Goal: Task Accomplishment & Management: Complete application form

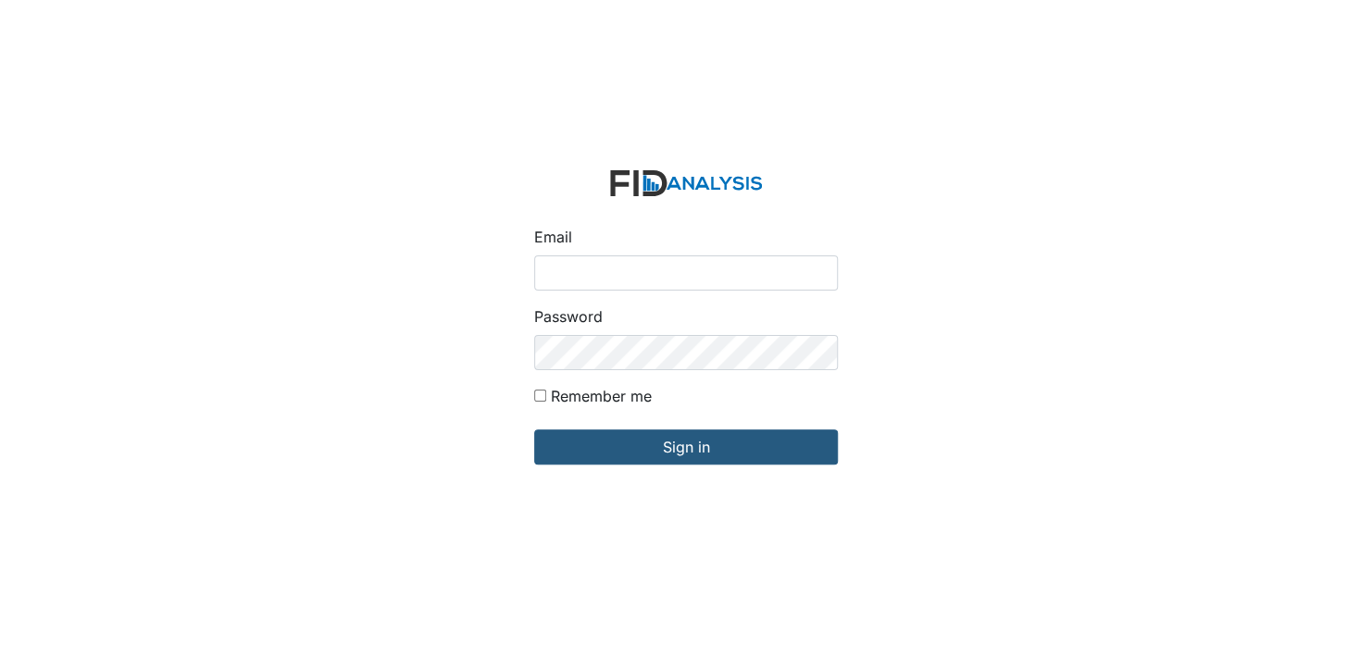
click at [581, 271] on input "Email" at bounding box center [686, 273] width 304 height 35
type input "[EMAIL_ADDRESS][DOMAIN_NAME]"
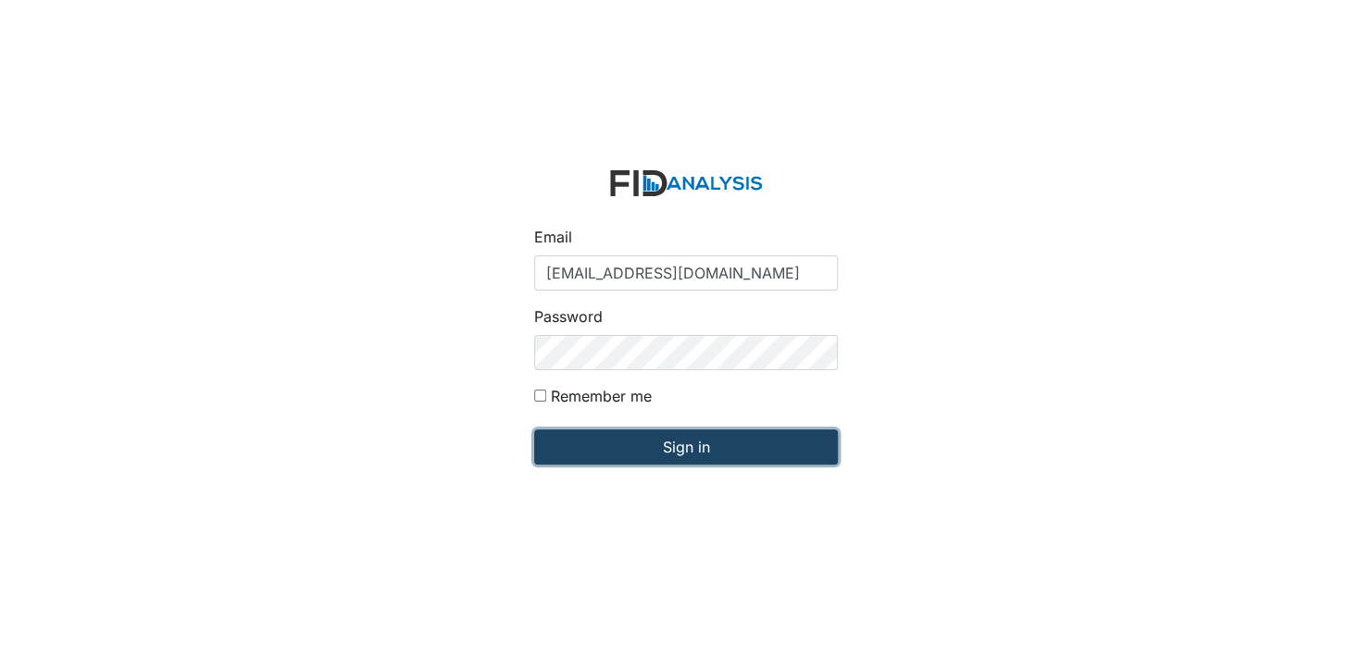
click at [629, 452] on input "Sign in" at bounding box center [686, 447] width 304 height 35
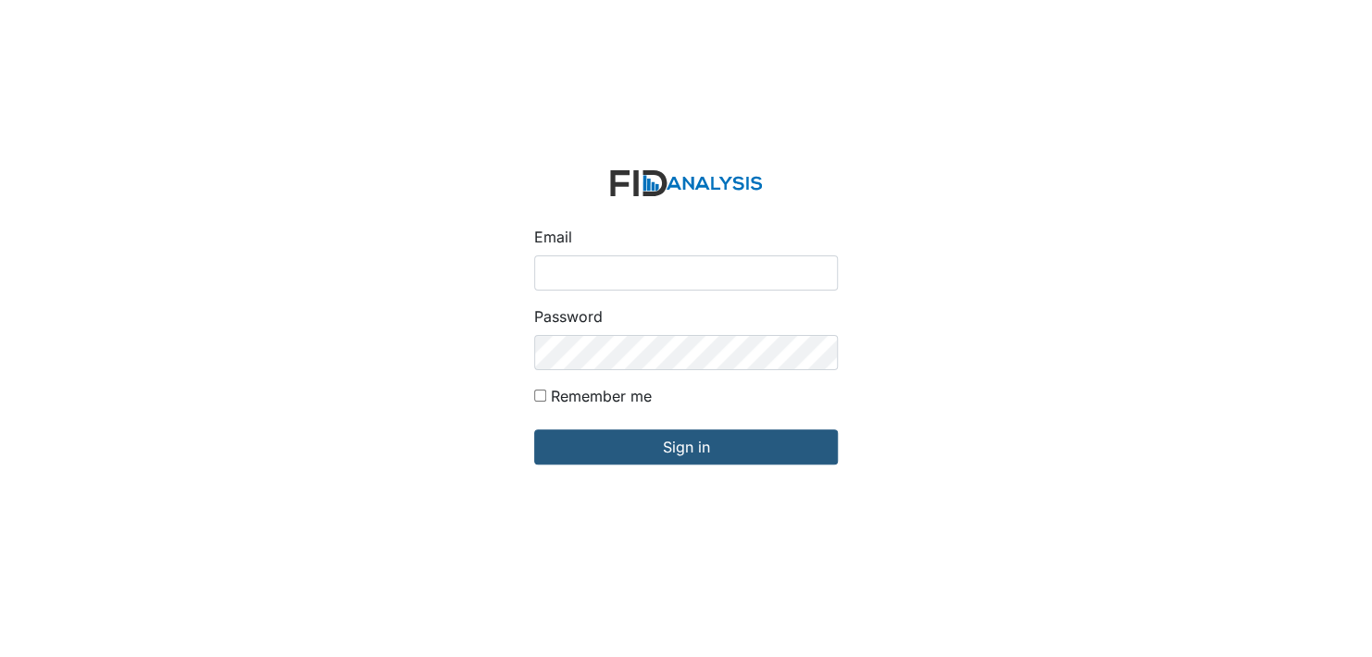
click at [625, 272] on input "Email" at bounding box center [686, 273] width 304 height 35
type input "[EMAIL_ADDRESS][DOMAIN_NAME]"
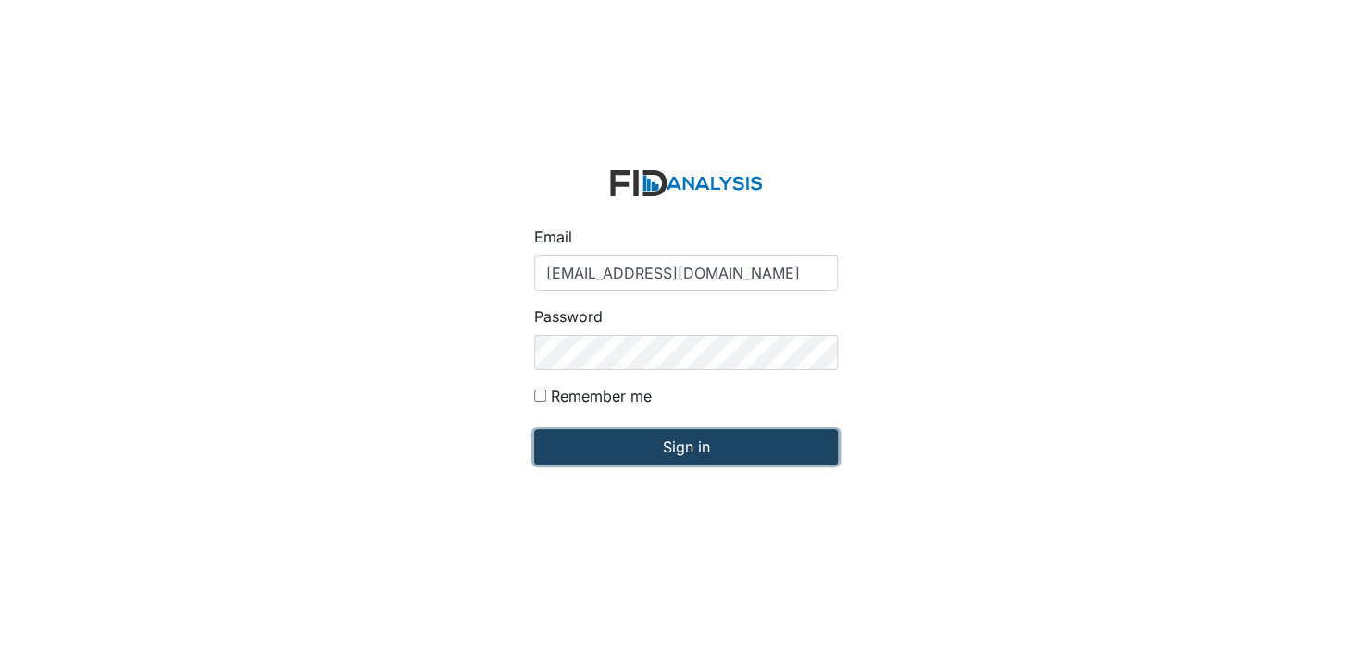
click at [687, 451] on input "Sign in" at bounding box center [686, 447] width 304 height 35
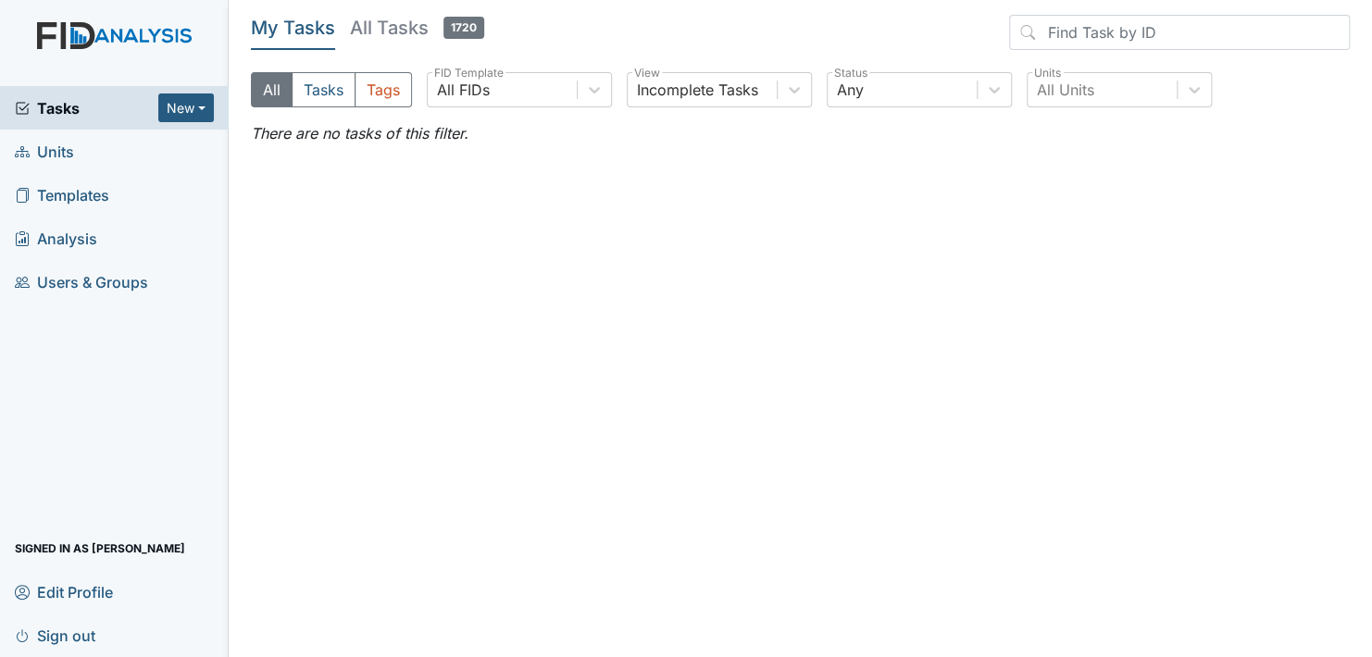
click at [96, 145] on link "Units" at bounding box center [114, 152] width 229 height 44
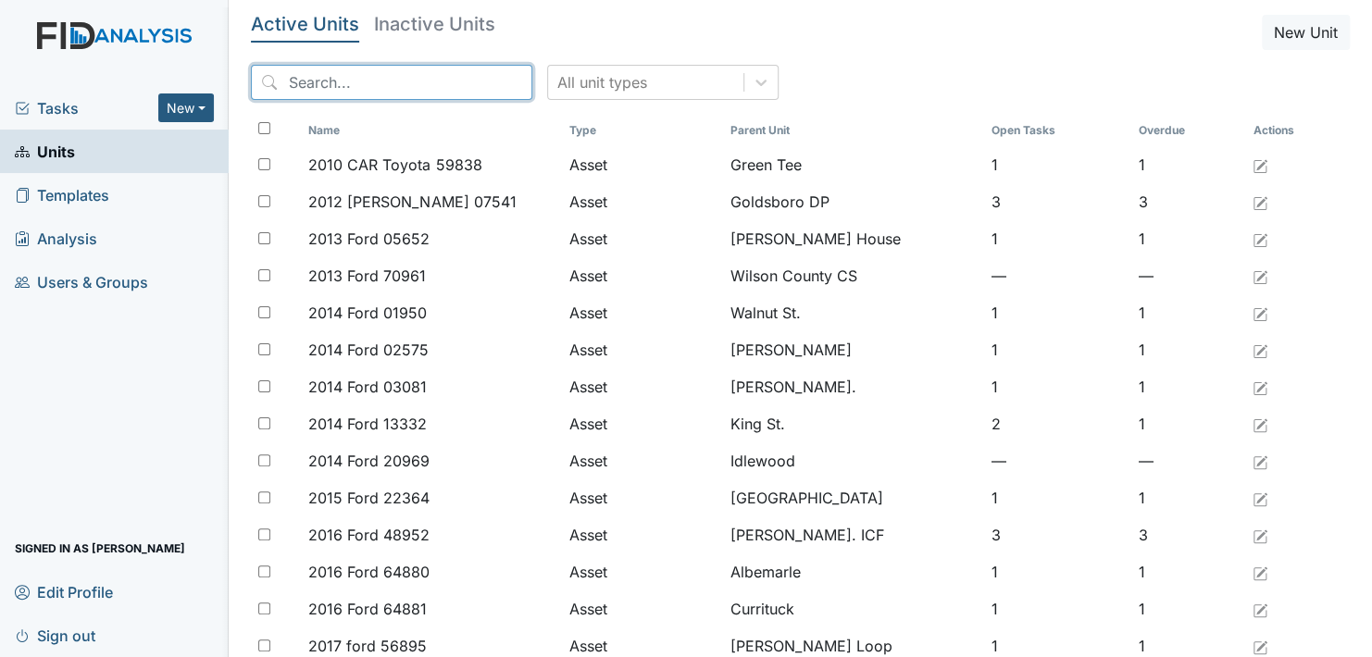
click at [322, 82] on input "search" at bounding box center [391, 82] width 281 height 35
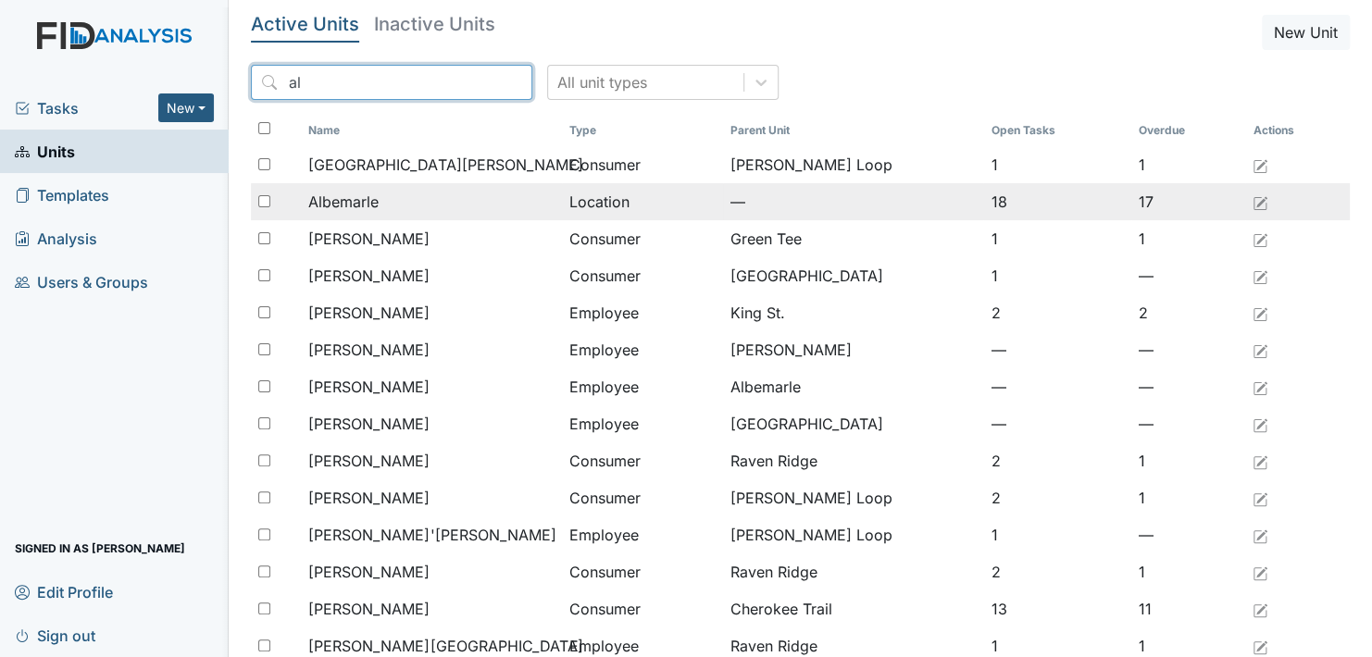
type input "al"
click at [360, 197] on span "Albemarle" at bounding box center [343, 202] width 70 height 22
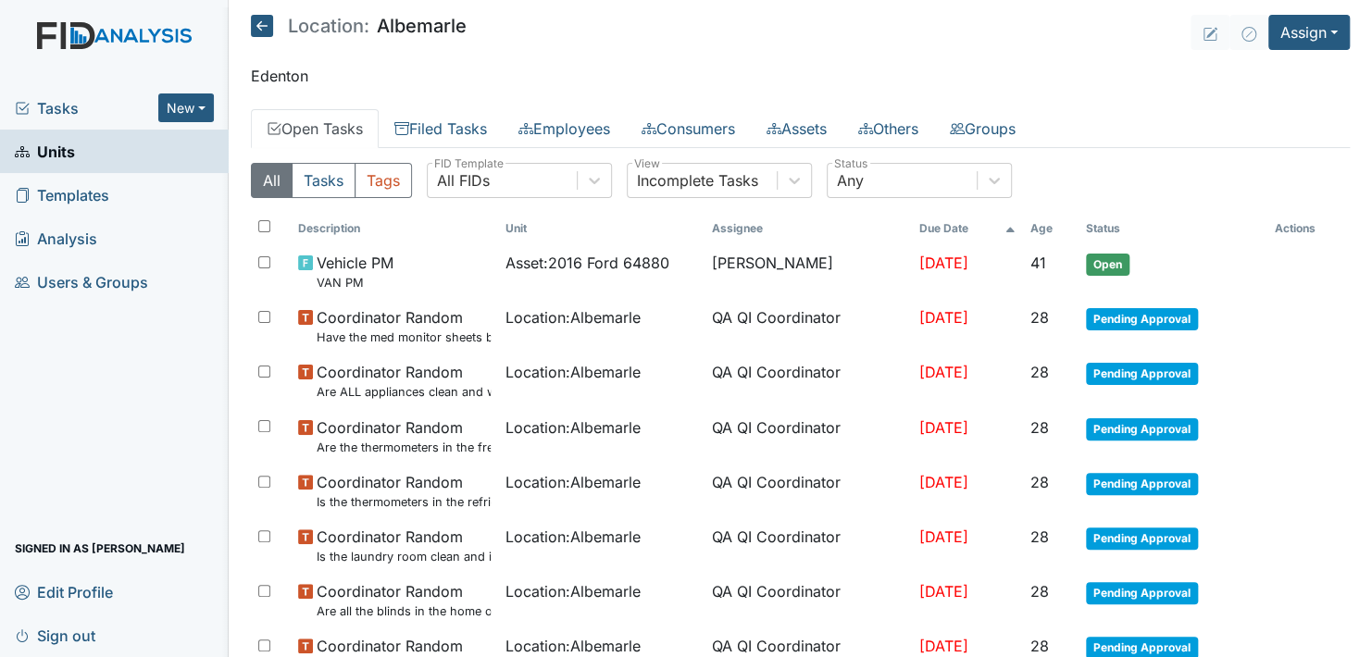
click at [92, 150] on link "Units" at bounding box center [114, 152] width 229 height 44
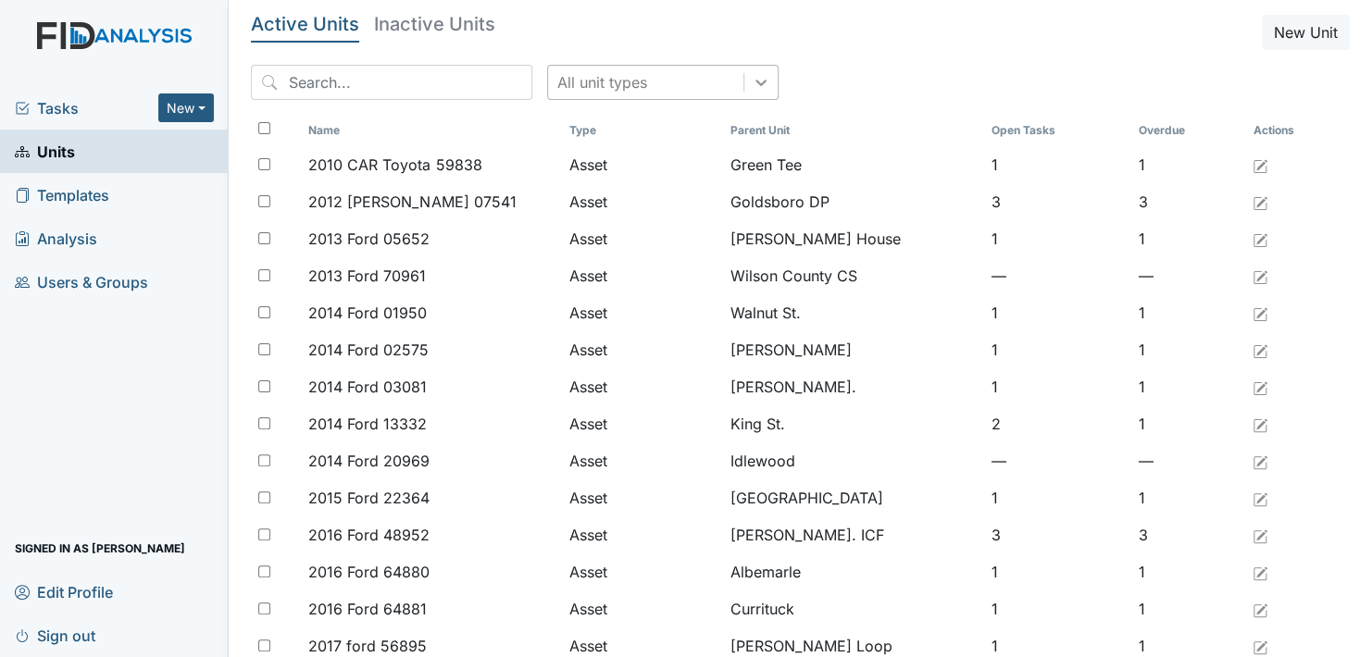
click at [752, 86] on icon at bounding box center [761, 82] width 19 height 19
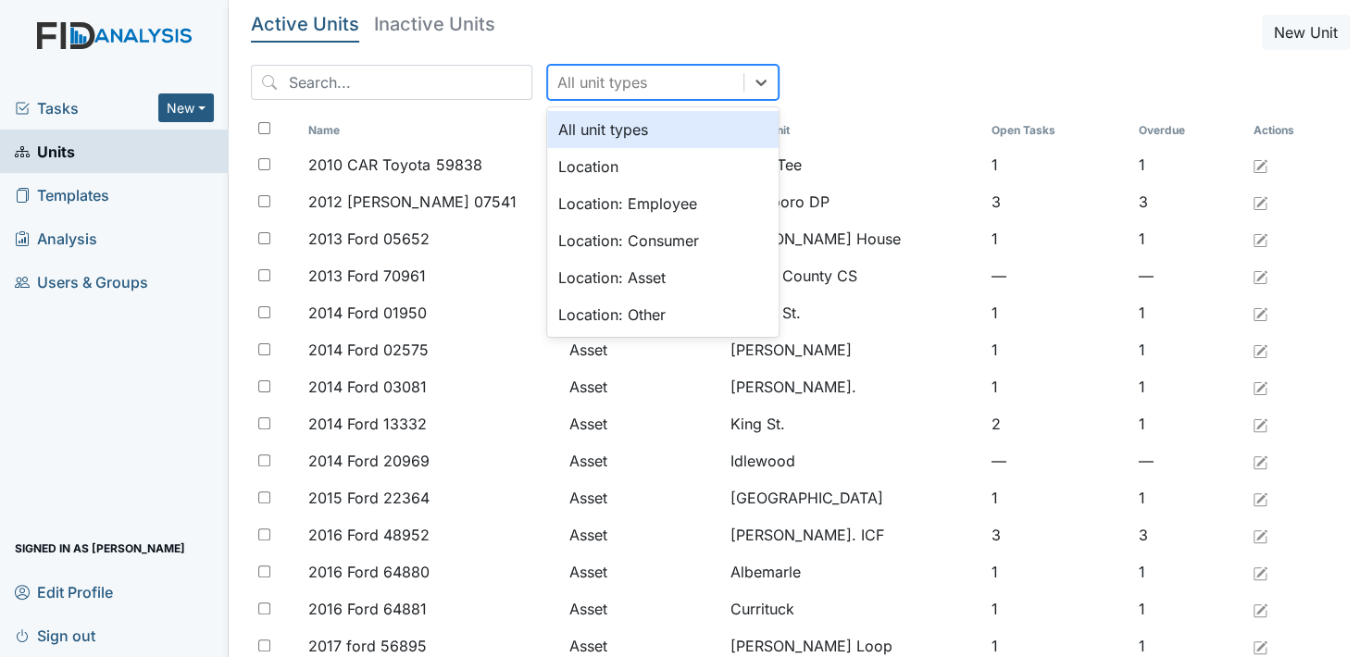
click at [879, 42] on header "Active Units Inactive Units New Unit" at bounding box center [800, 32] width 1099 height 35
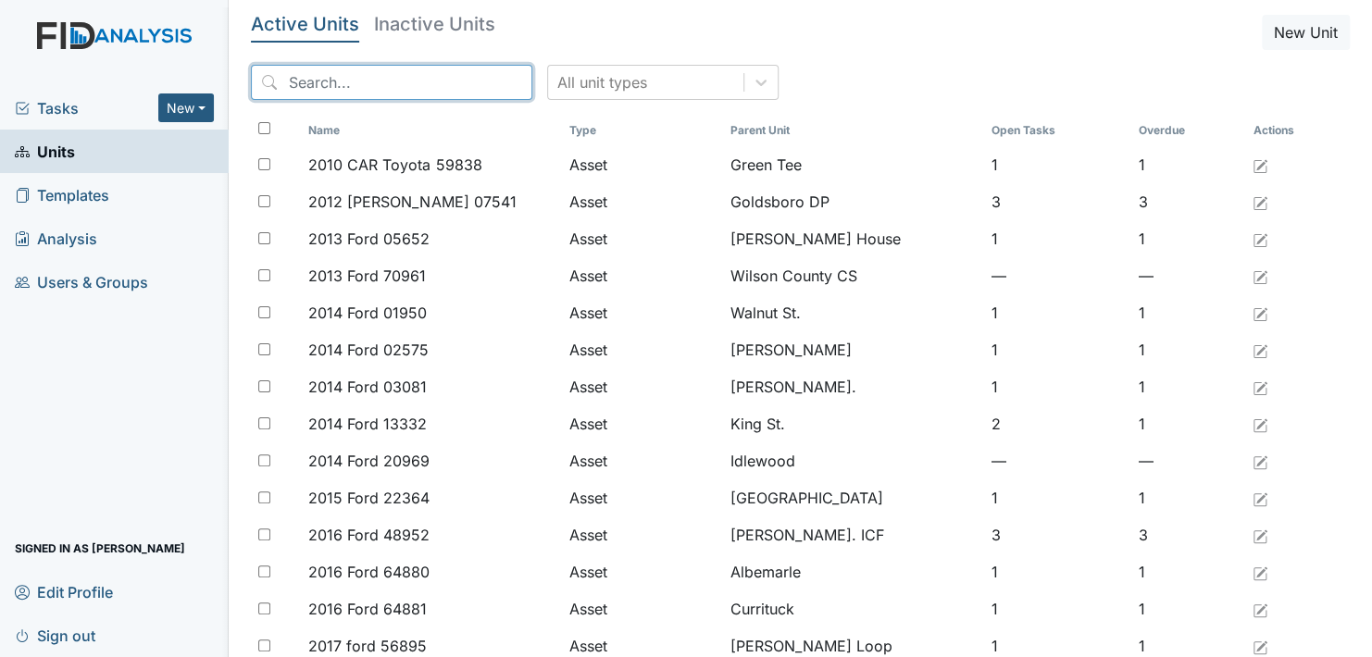
click at [317, 82] on input "search" at bounding box center [391, 82] width 281 height 35
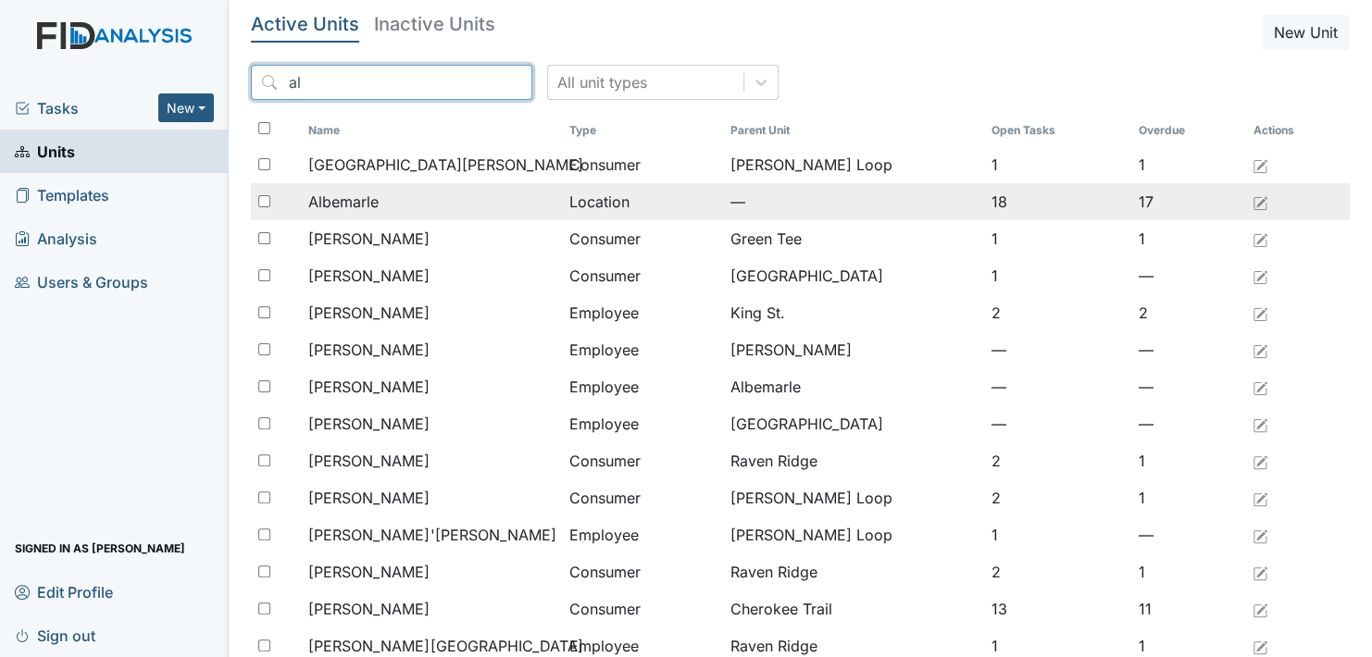
type input "al"
click at [374, 202] on span "Albemarle" at bounding box center [343, 202] width 70 height 22
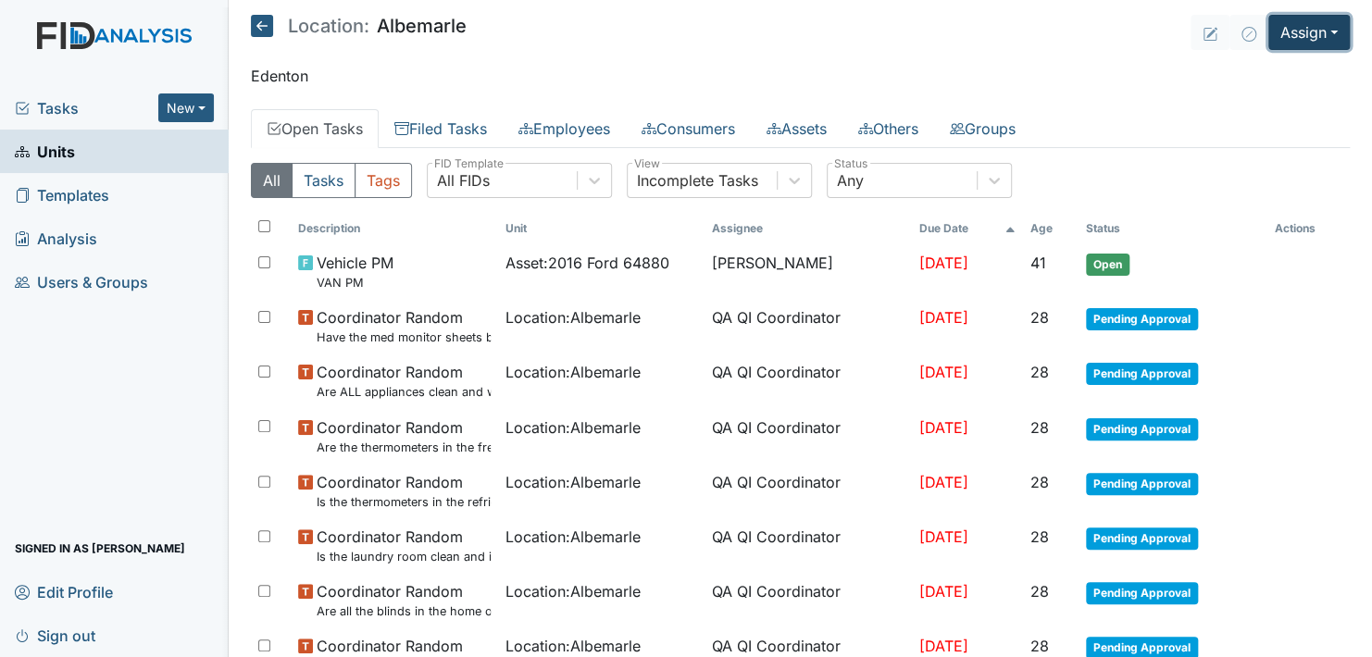
click at [1311, 28] on button "Assign" at bounding box center [1308, 32] width 81 height 35
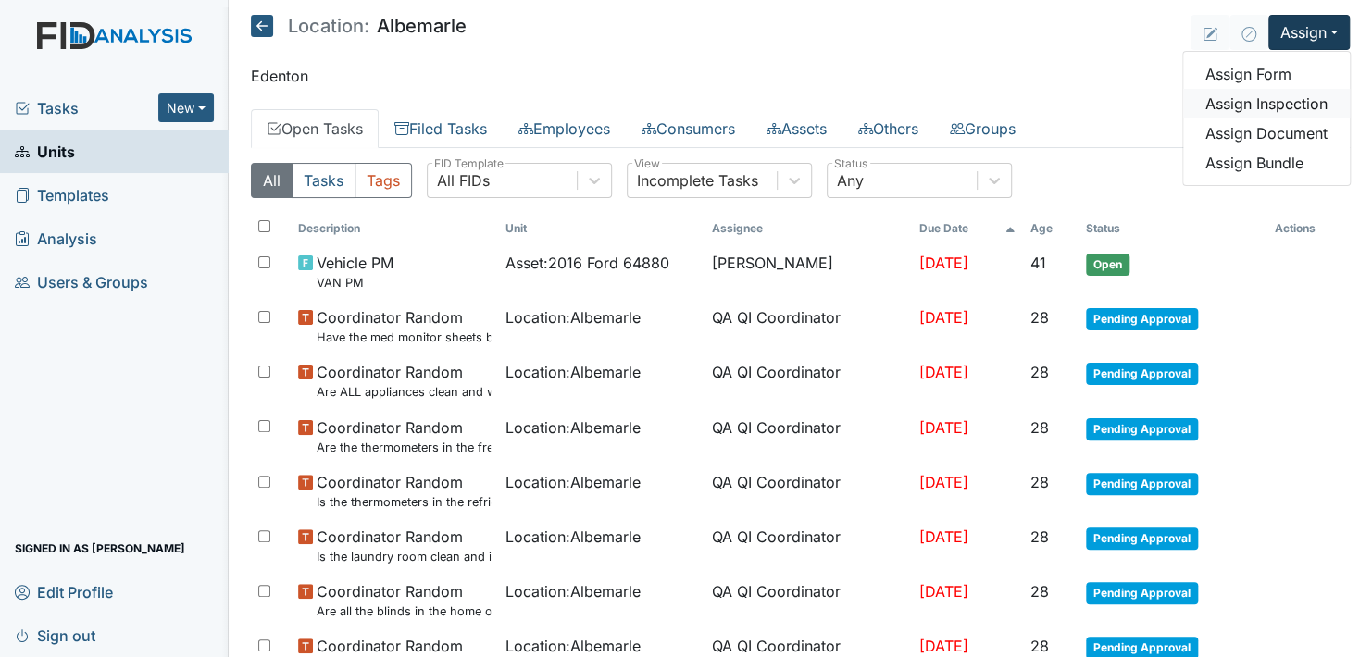
click at [1294, 102] on link "Assign Inspection" at bounding box center [1266, 104] width 167 height 30
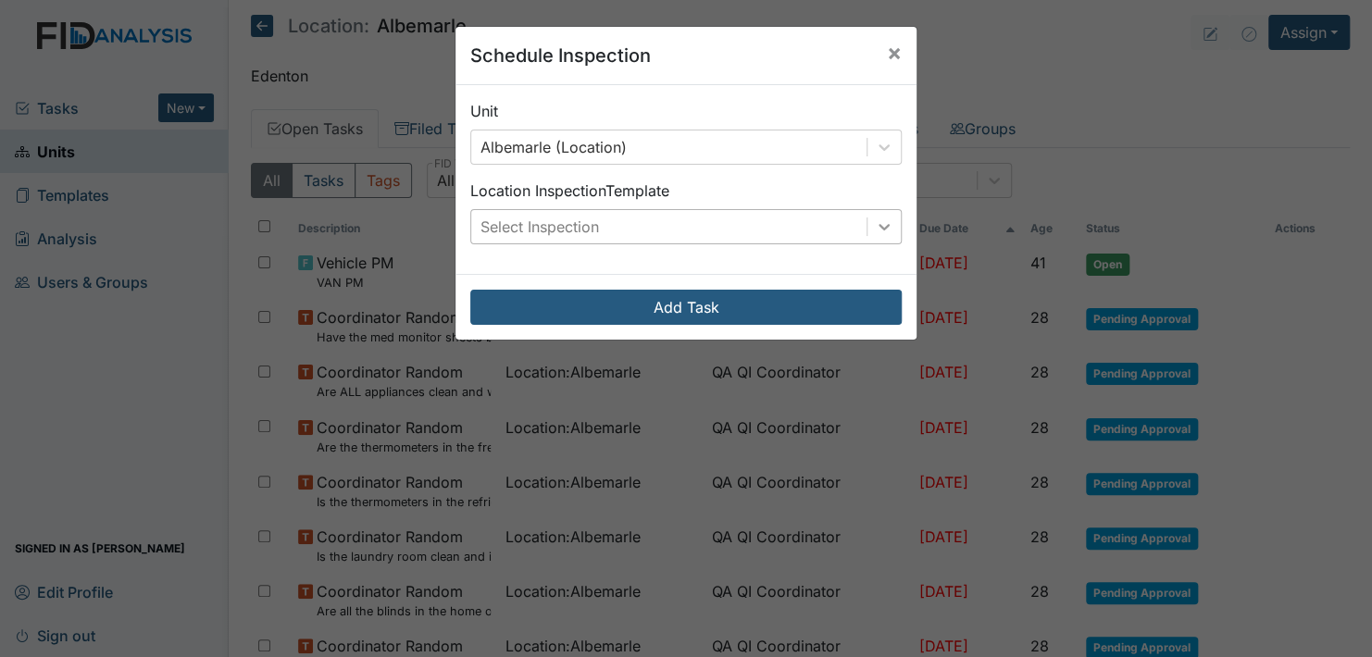
click at [882, 226] on icon at bounding box center [884, 227] width 19 height 19
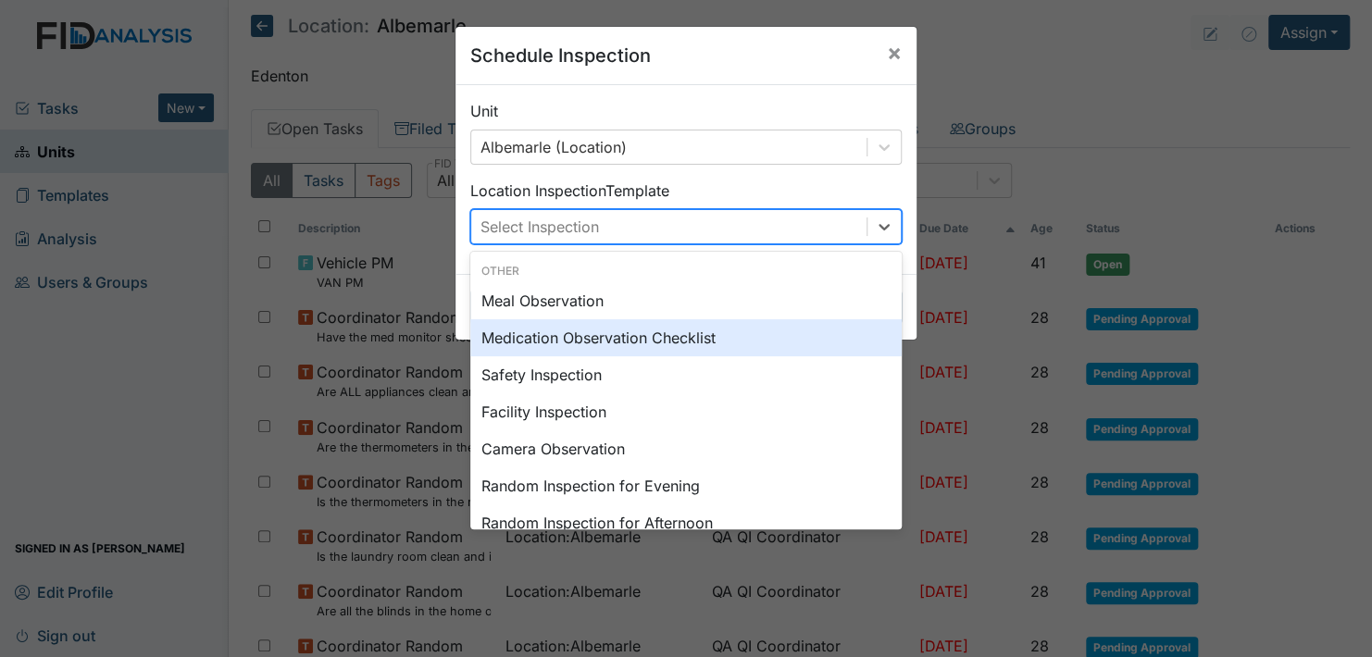
click at [677, 343] on div "Medication Observation Checklist" at bounding box center [685, 337] width 431 height 37
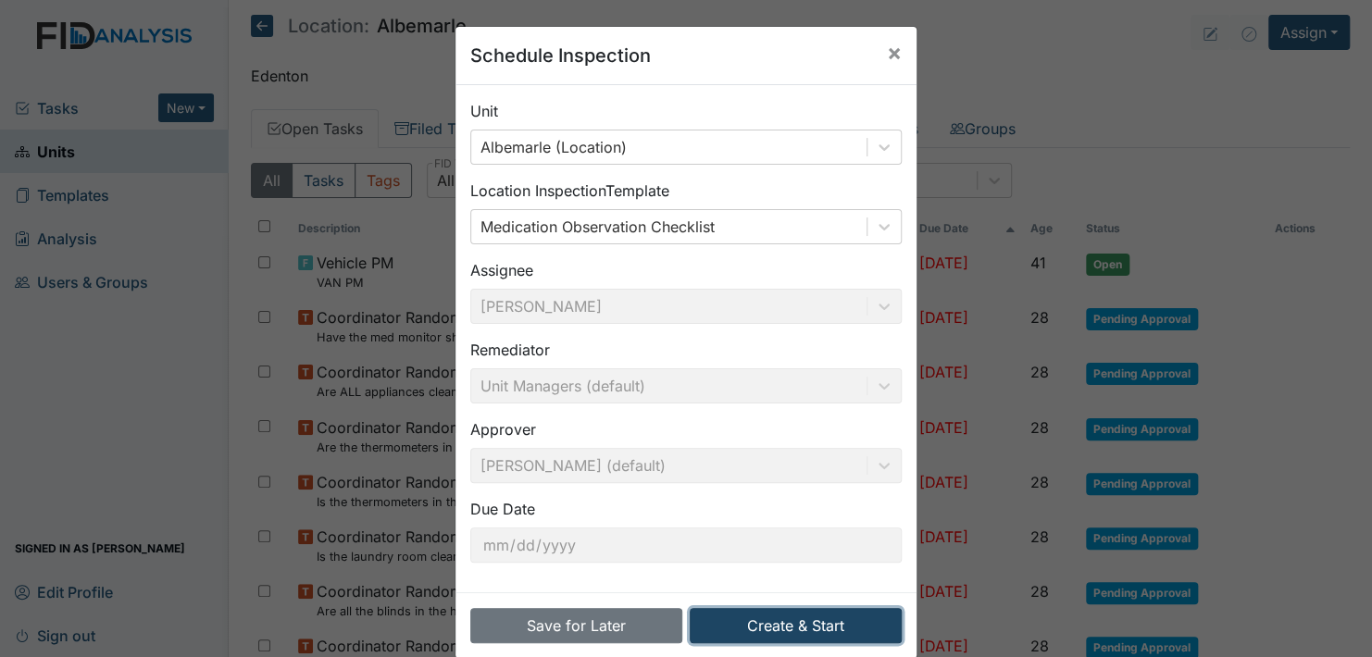
click at [796, 620] on button "Create & Start" at bounding box center [796, 625] width 212 height 35
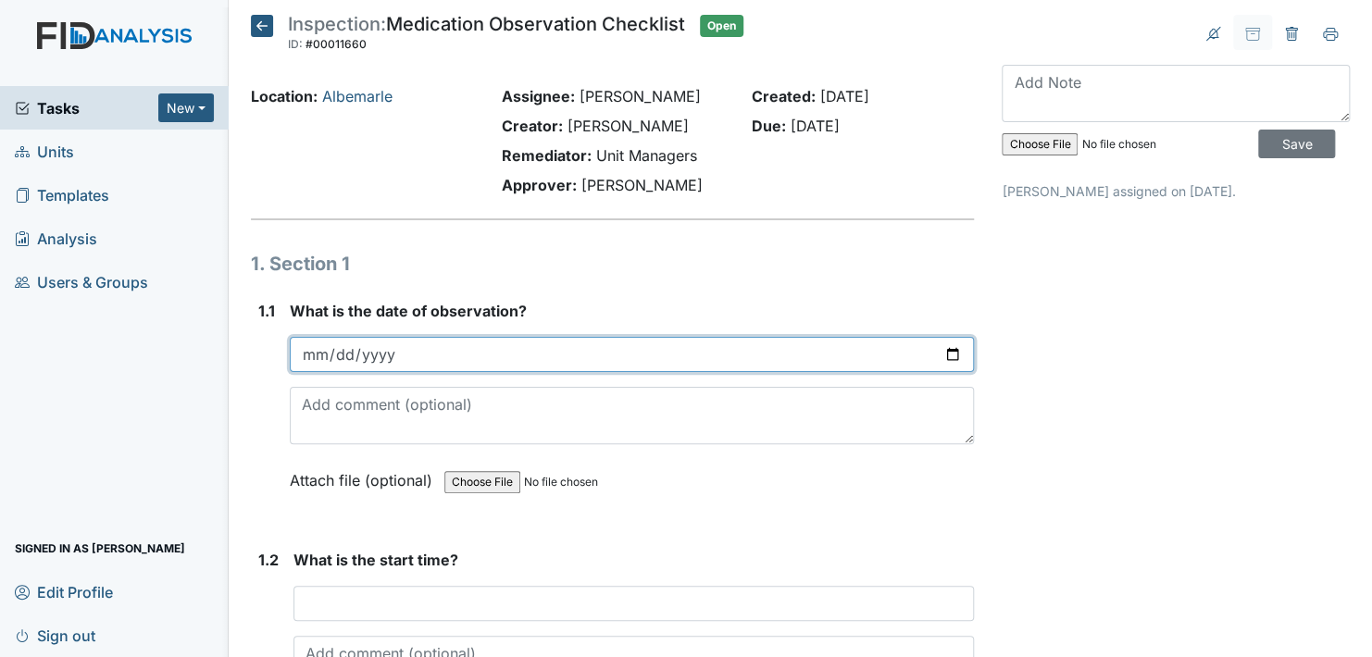
click at [941, 354] on input "date" at bounding box center [632, 354] width 684 height 35
type input "[DATE]"
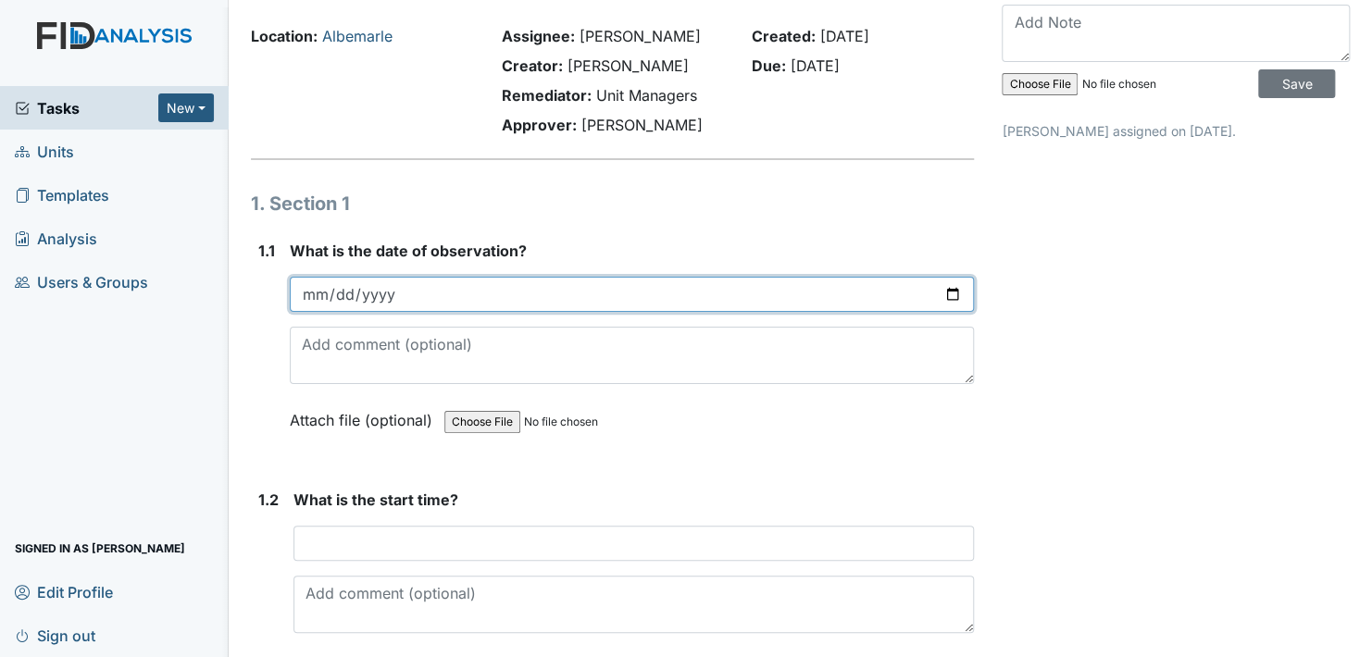
scroll to position [93, 0]
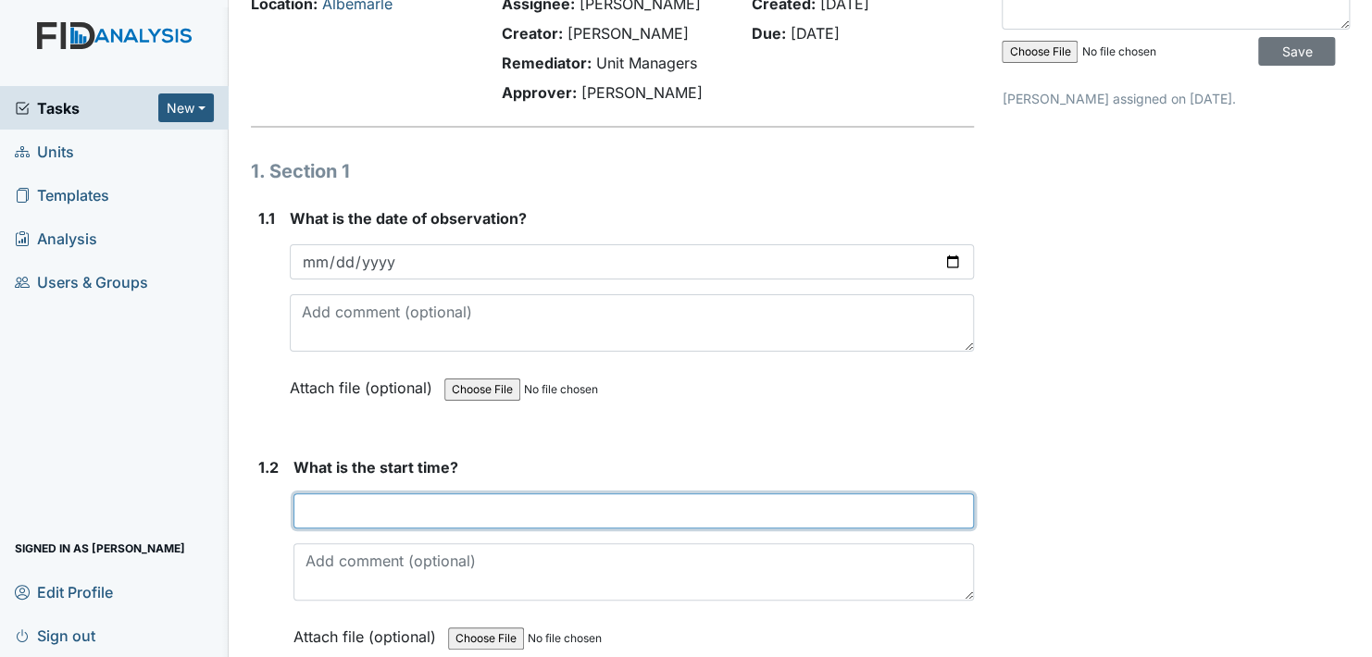
click at [376, 510] on input "text" at bounding box center [633, 510] width 680 height 35
type input ":"
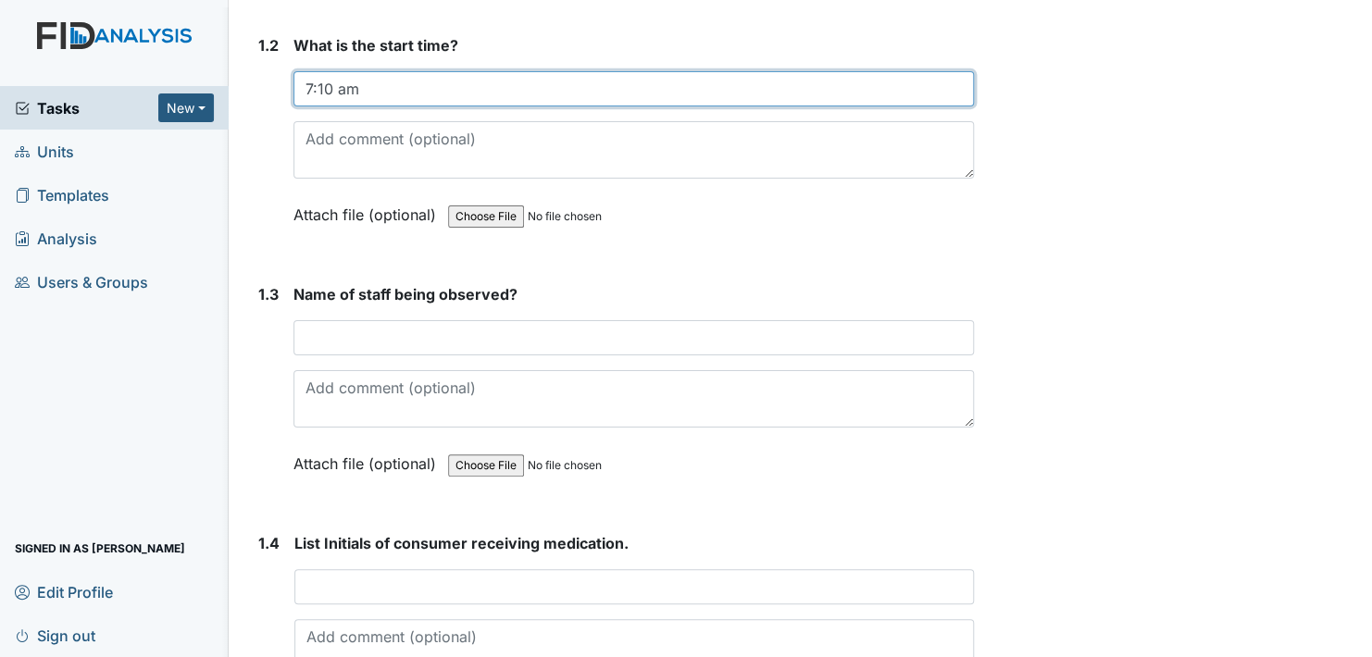
scroll to position [555, 0]
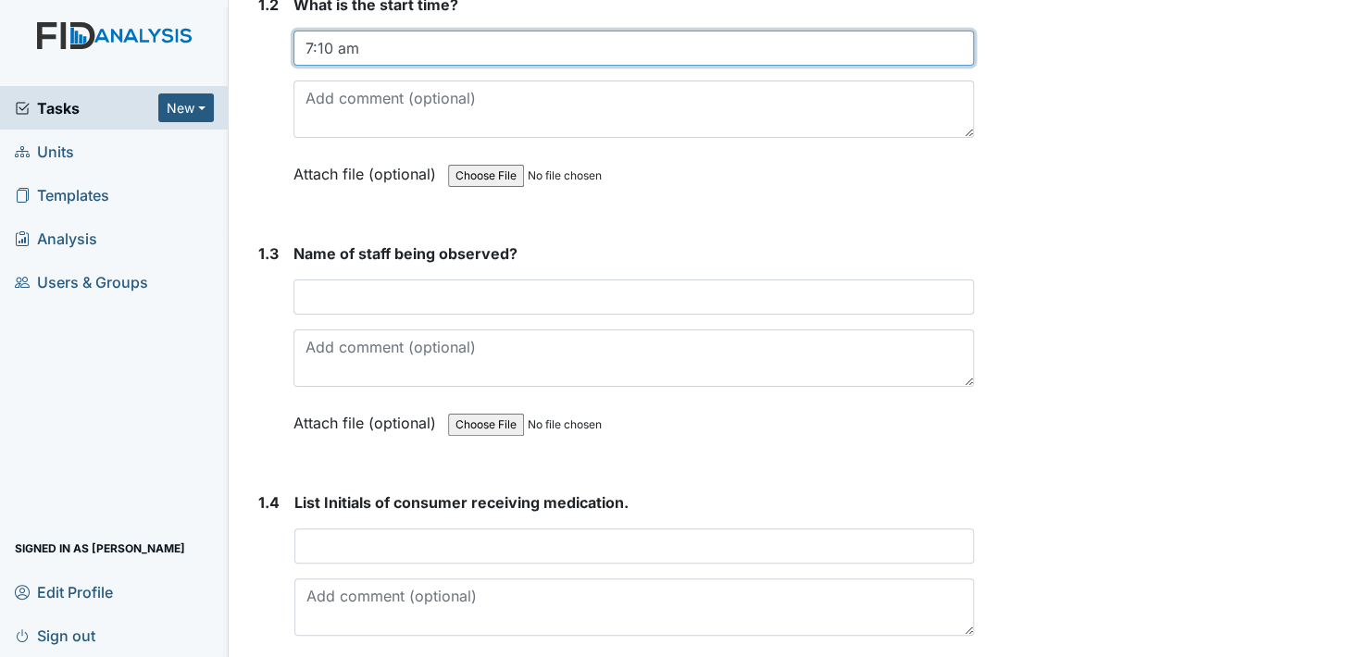
type input "7:10 am"
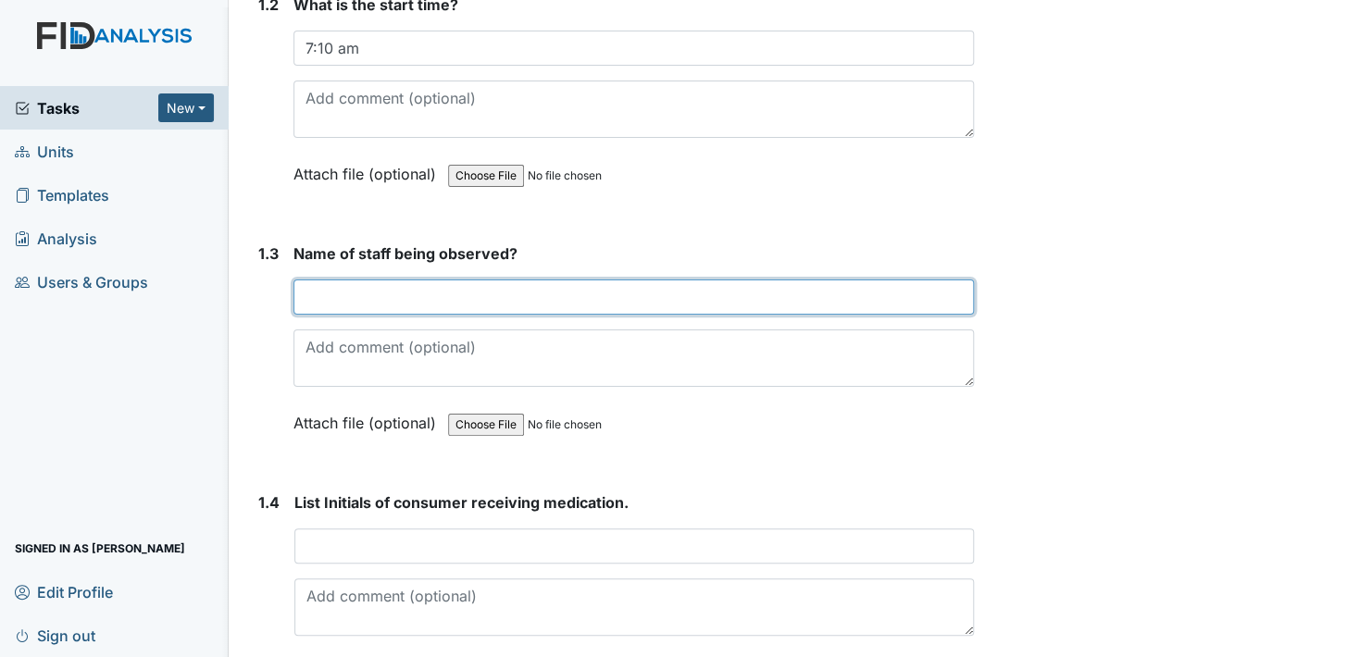
click at [381, 305] on input "text" at bounding box center [633, 297] width 680 height 35
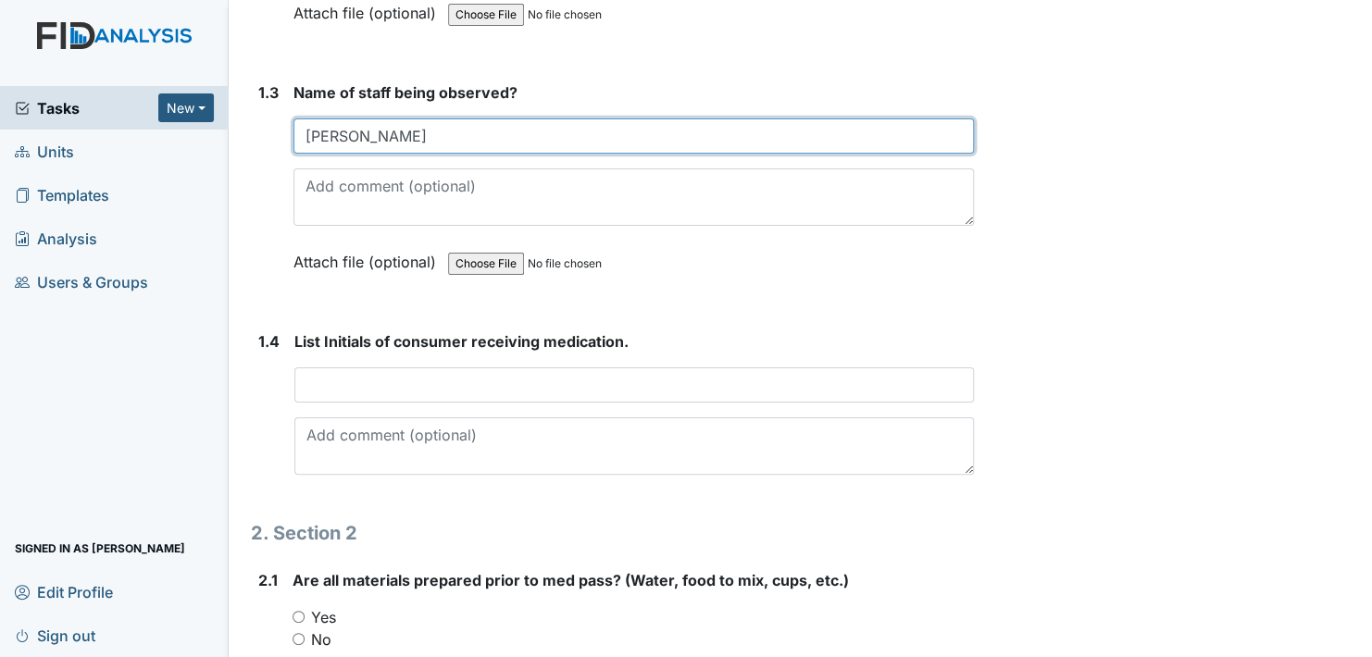
scroll to position [741, 0]
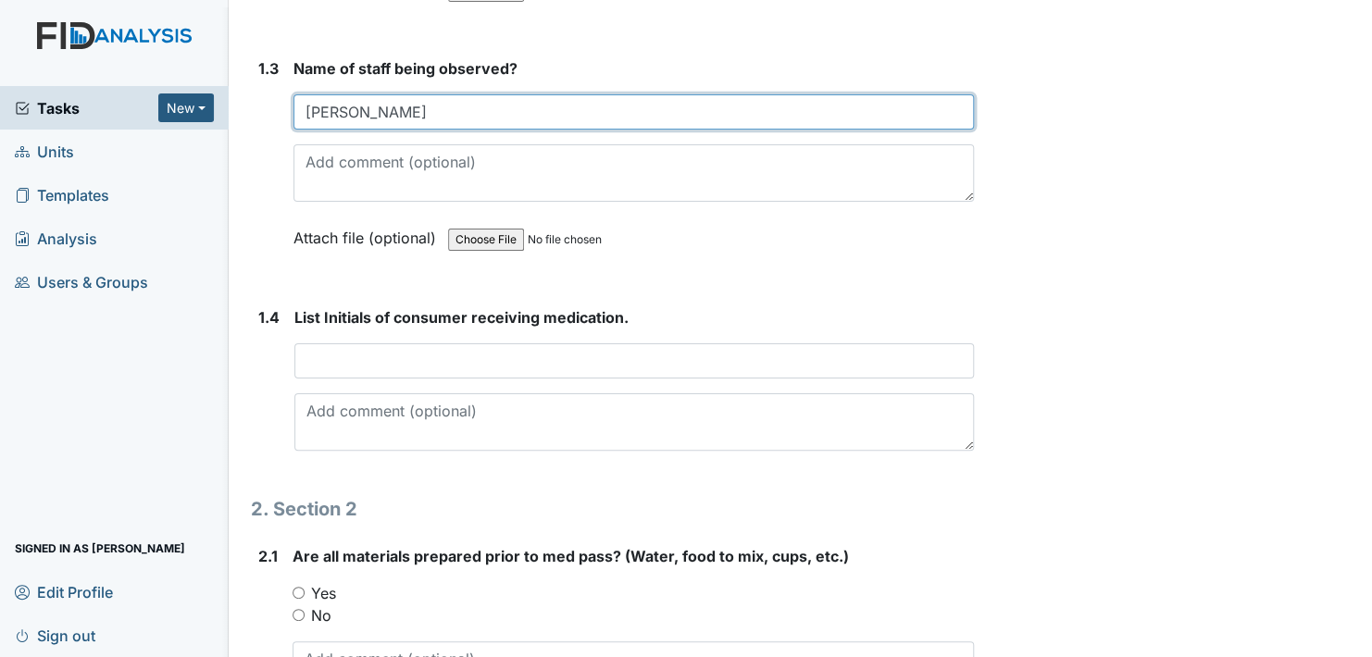
type input "Natilie"
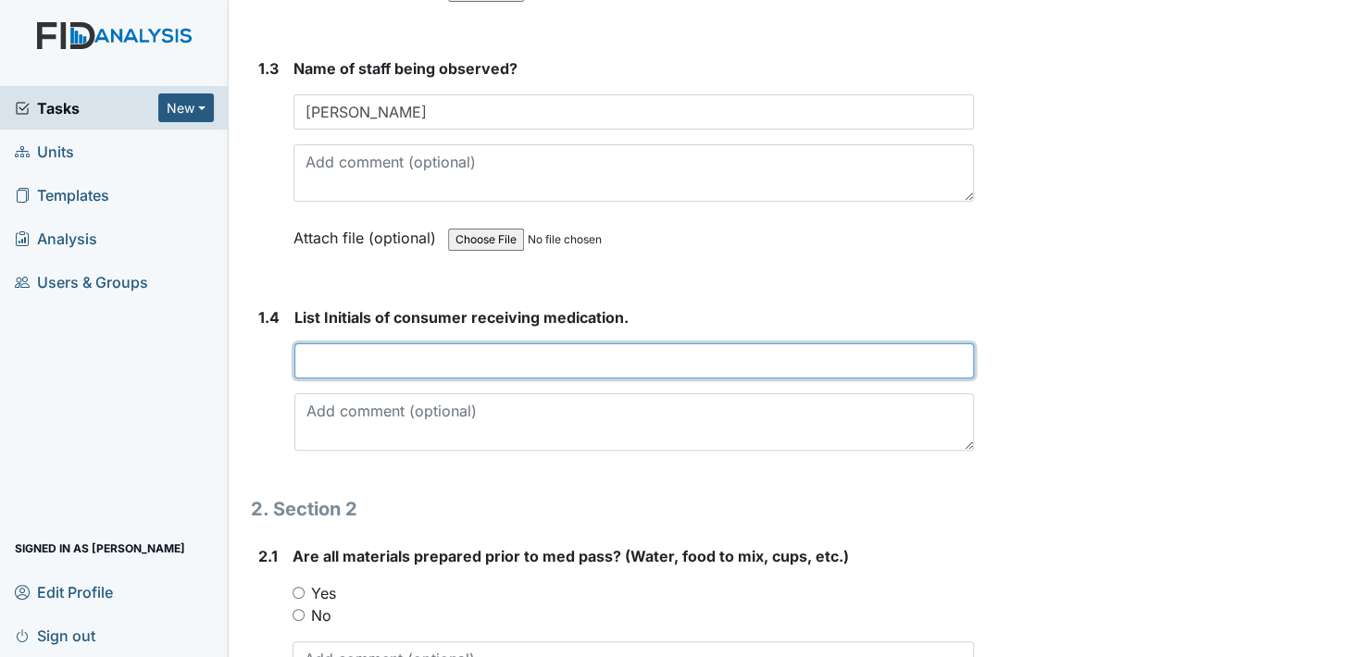
click at [352, 355] on input "text" at bounding box center [633, 360] width 679 height 35
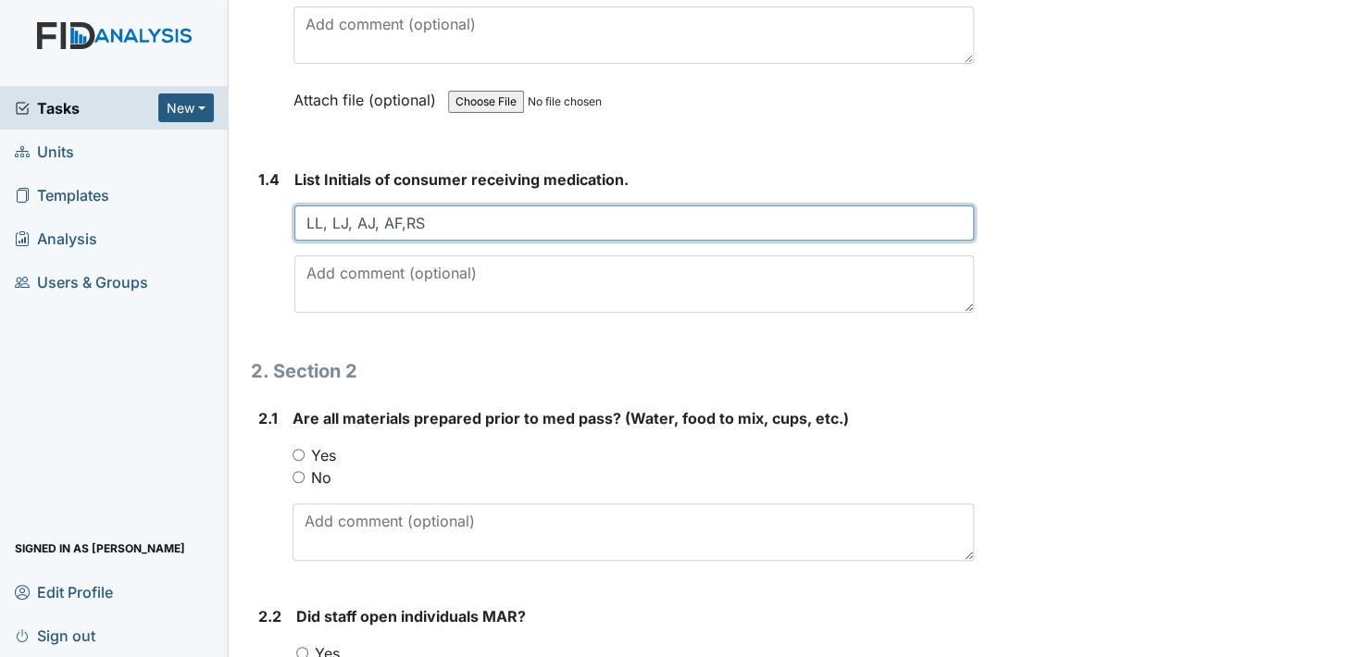
scroll to position [1018, 0]
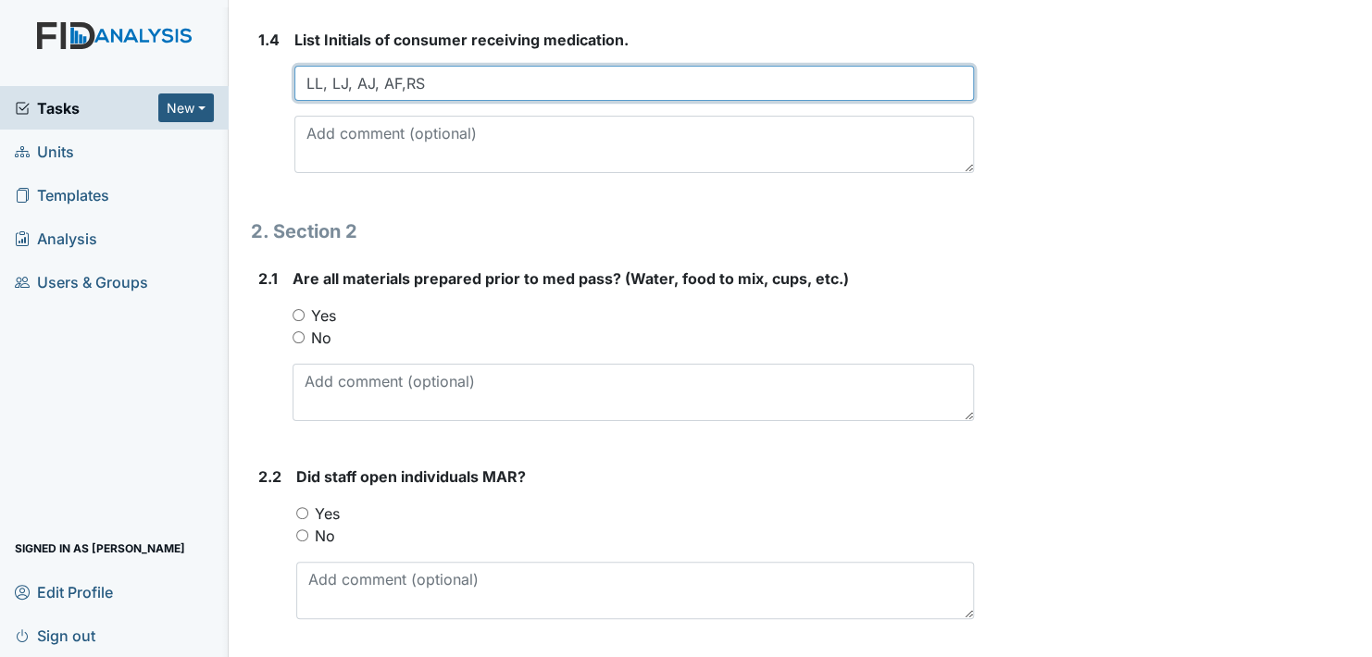
type input "LL, LJ, AJ, AF,RS"
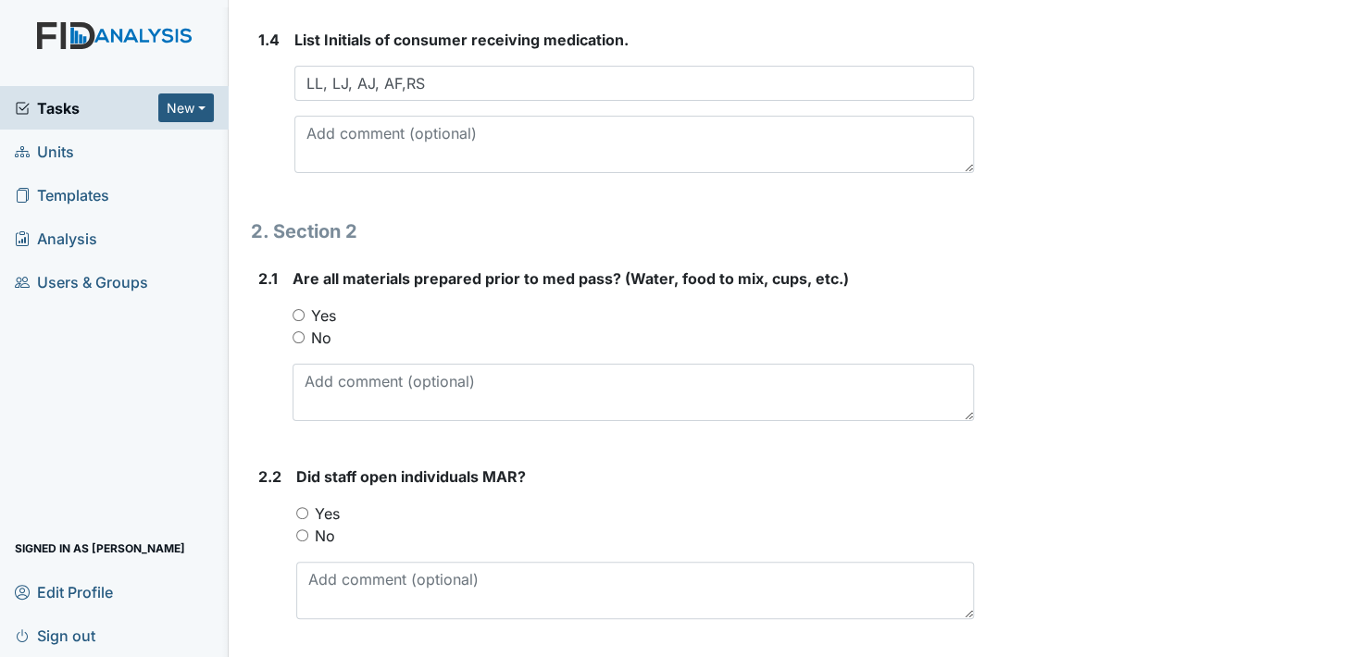
click at [297, 312] on input "Yes" at bounding box center [299, 315] width 12 height 12
radio input "true"
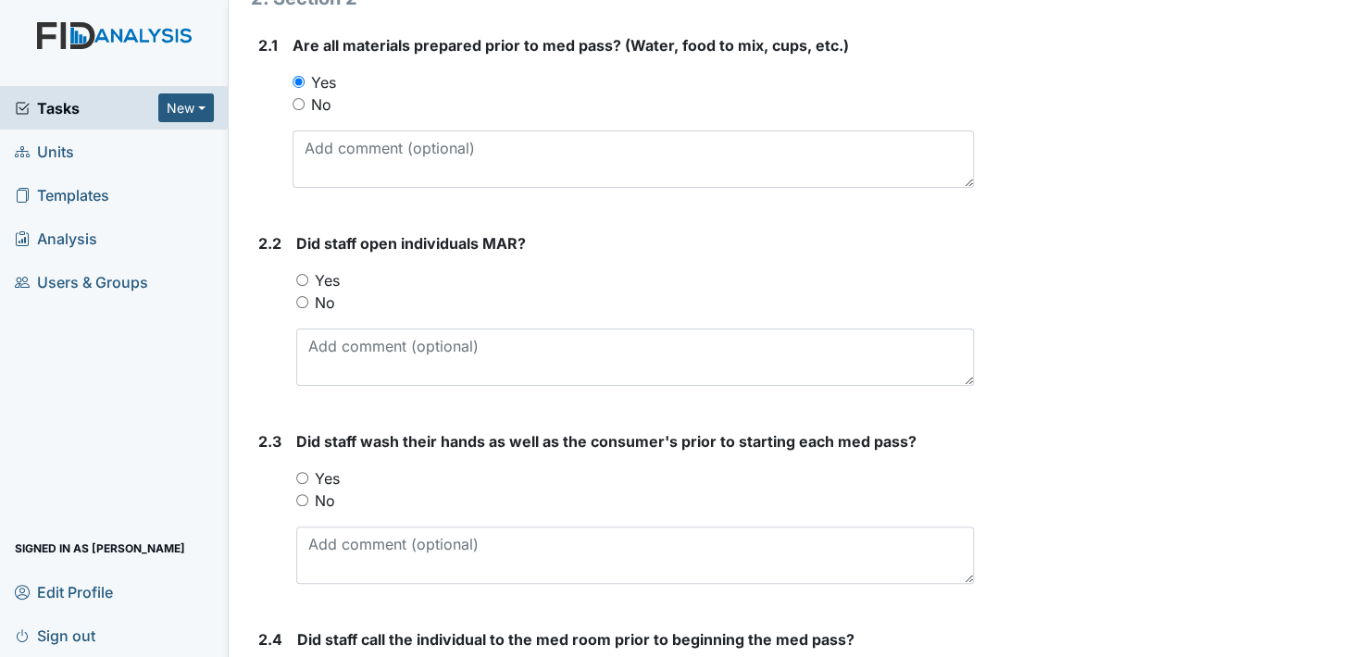
scroll to position [1296, 0]
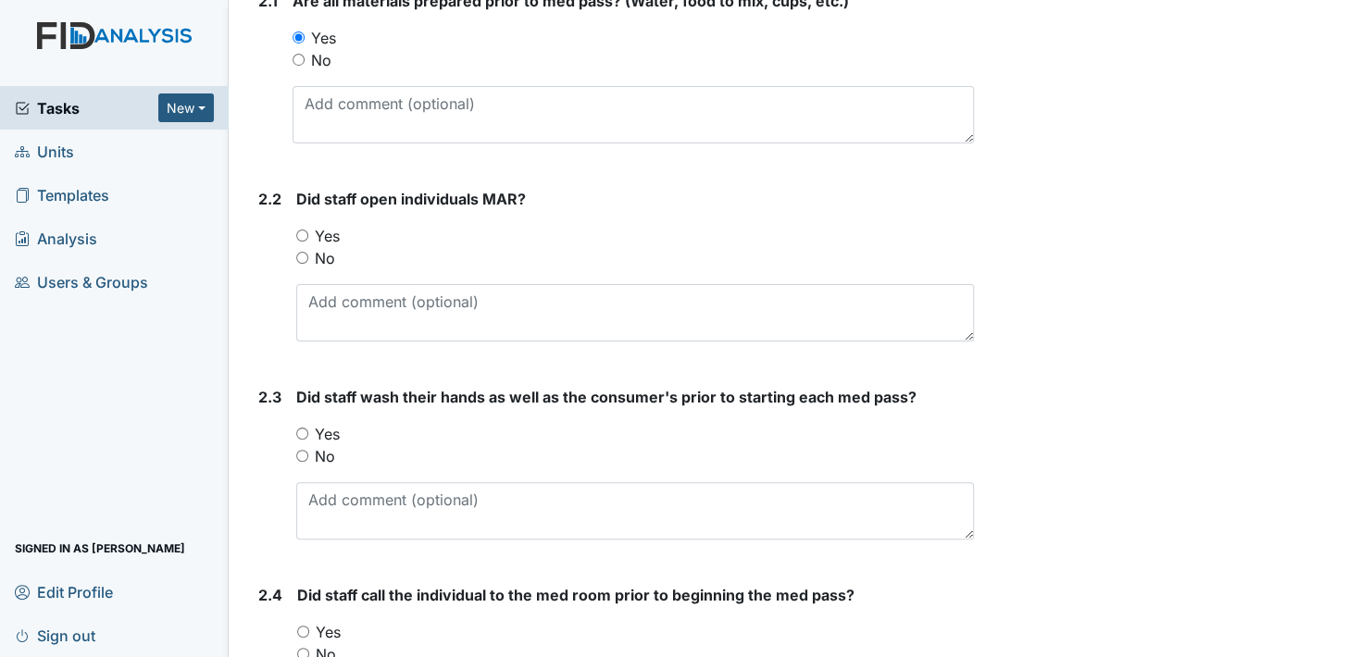
click at [302, 230] on input "Yes" at bounding box center [302, 236] width 12 height 12
radio input "true"
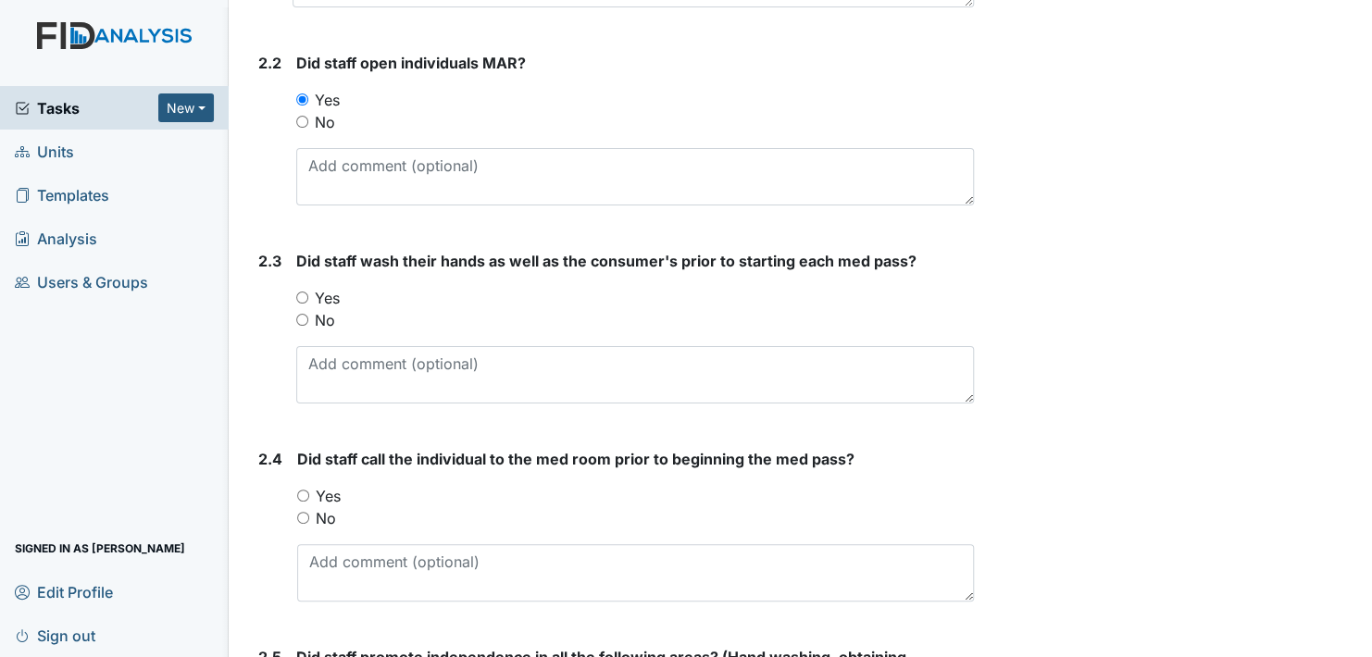
scroll to position [1481, 0]
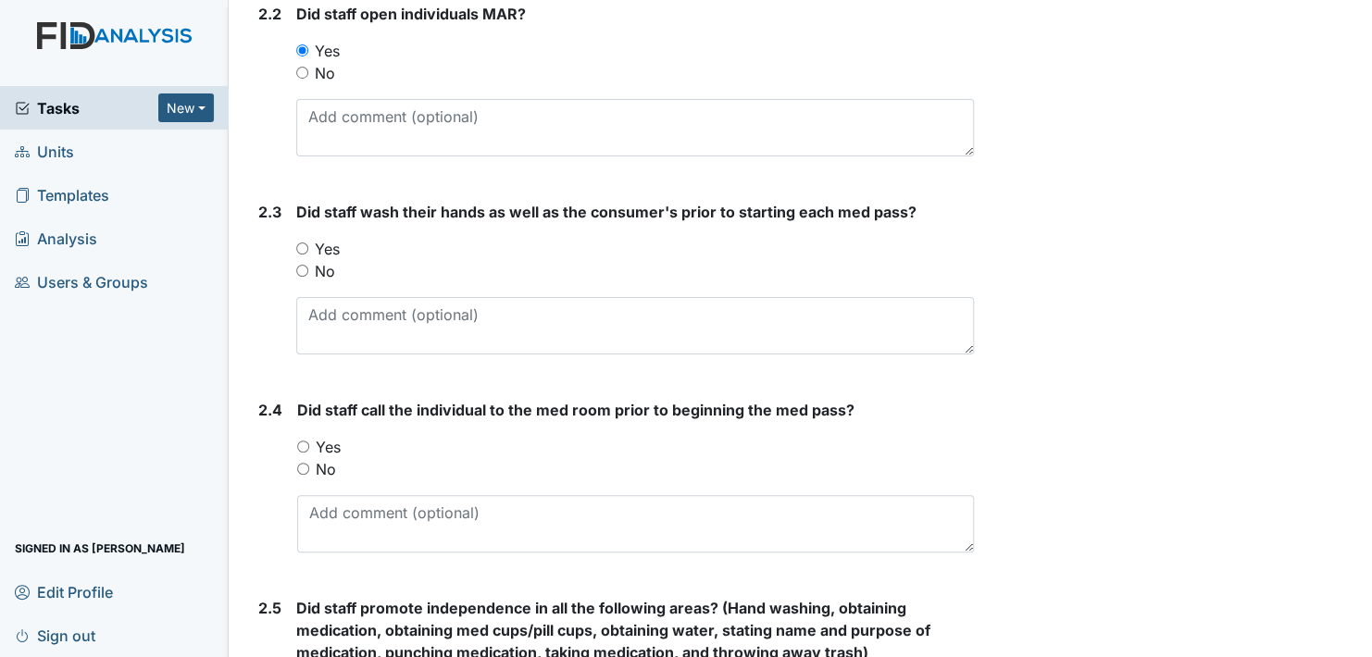
click at [299, 243] on input "Yes" at bounding box center [302, 249] width 12 height 12
radio input "true"
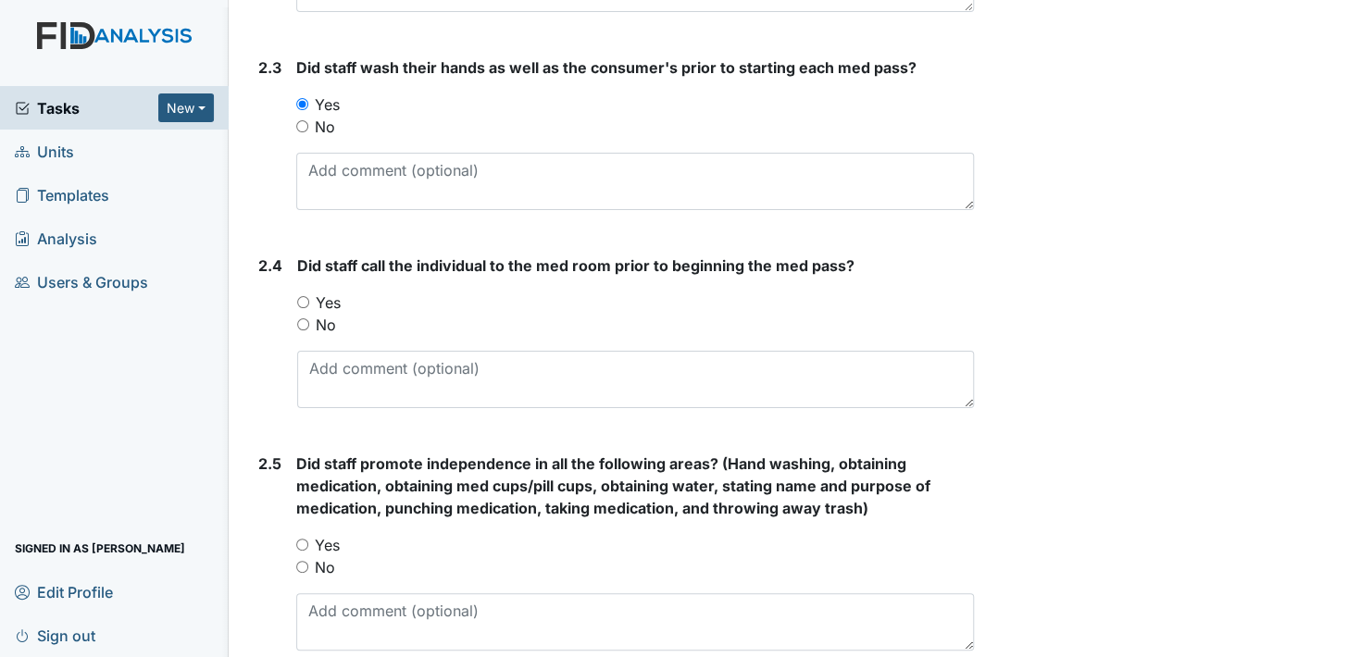
scroll to position [1666, 0]
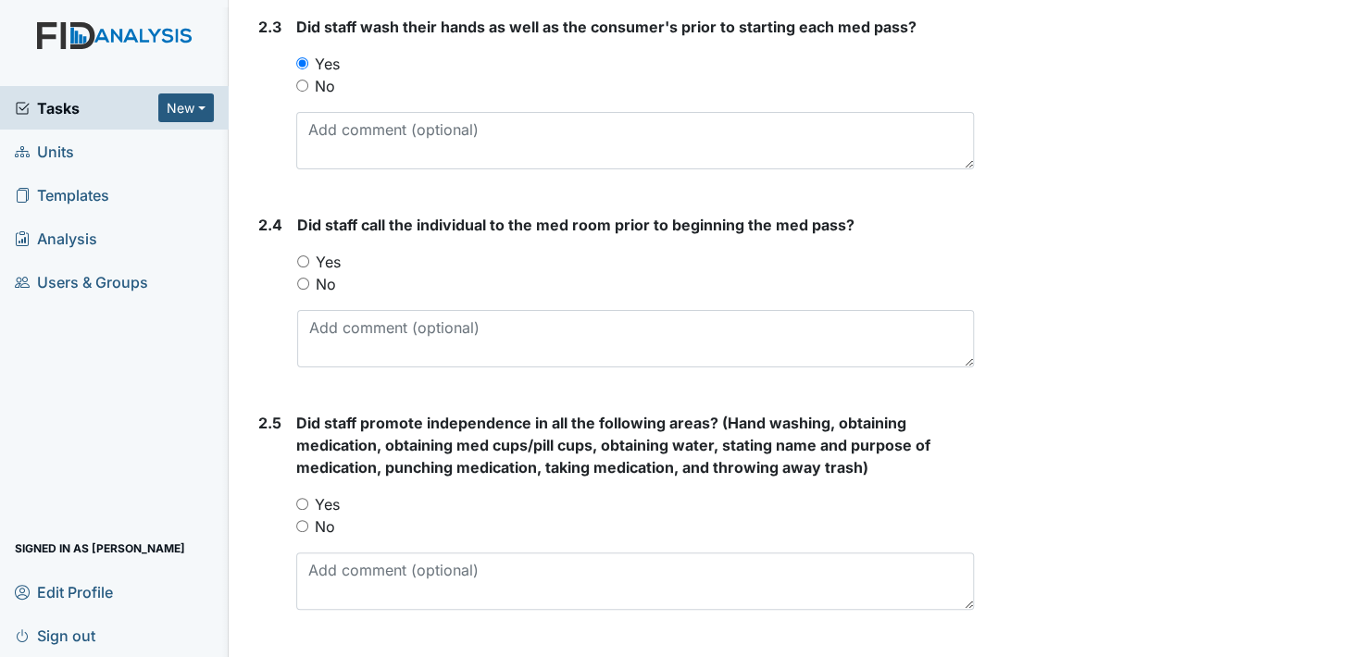
click at [301, 256] on input "Yes" at bounding box center [303, 262] width 12 height 12
radio input "true"
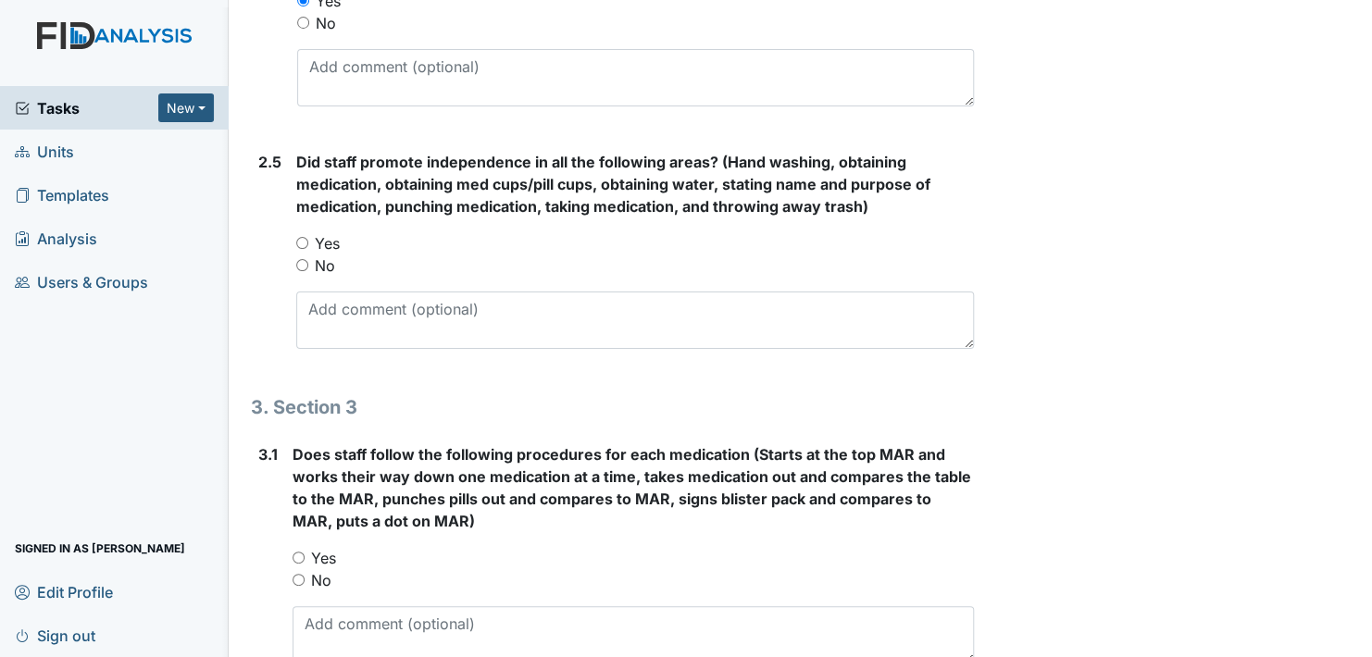
scroll to position [1944, 0]
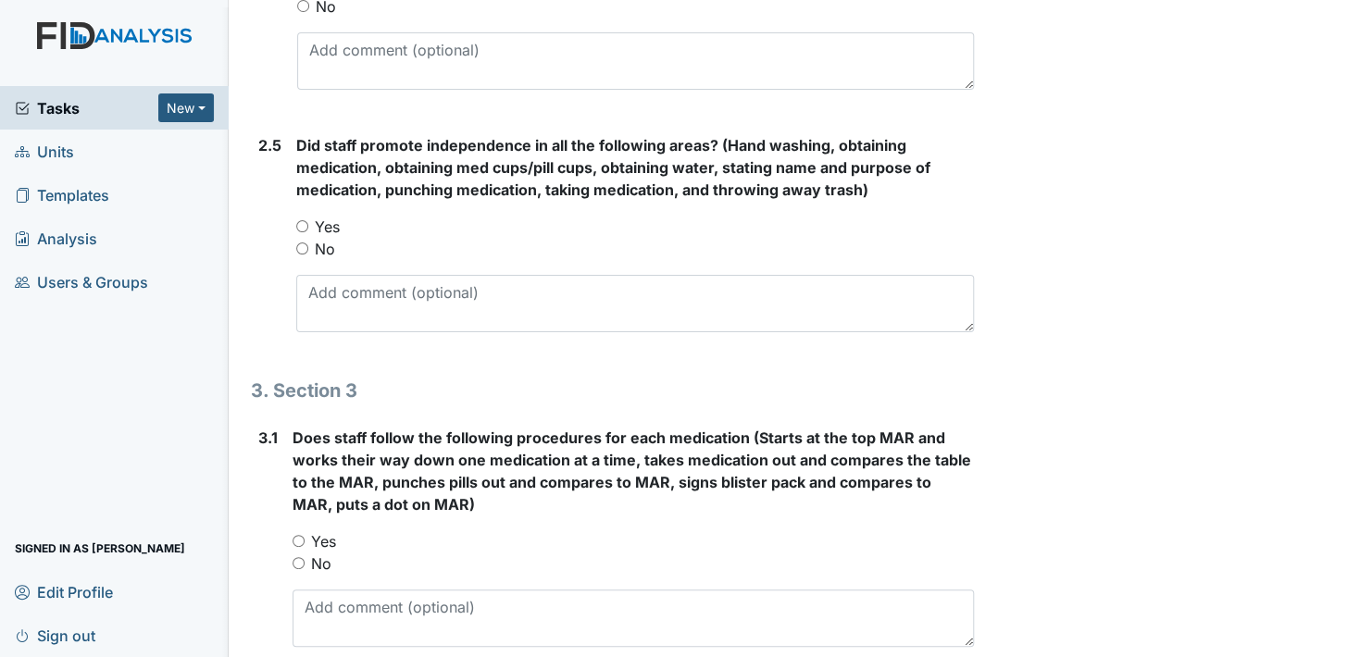
click at [300, 220] on input "Yes" at bounding box center [302, 226] width 12 height 12
radio input "true"
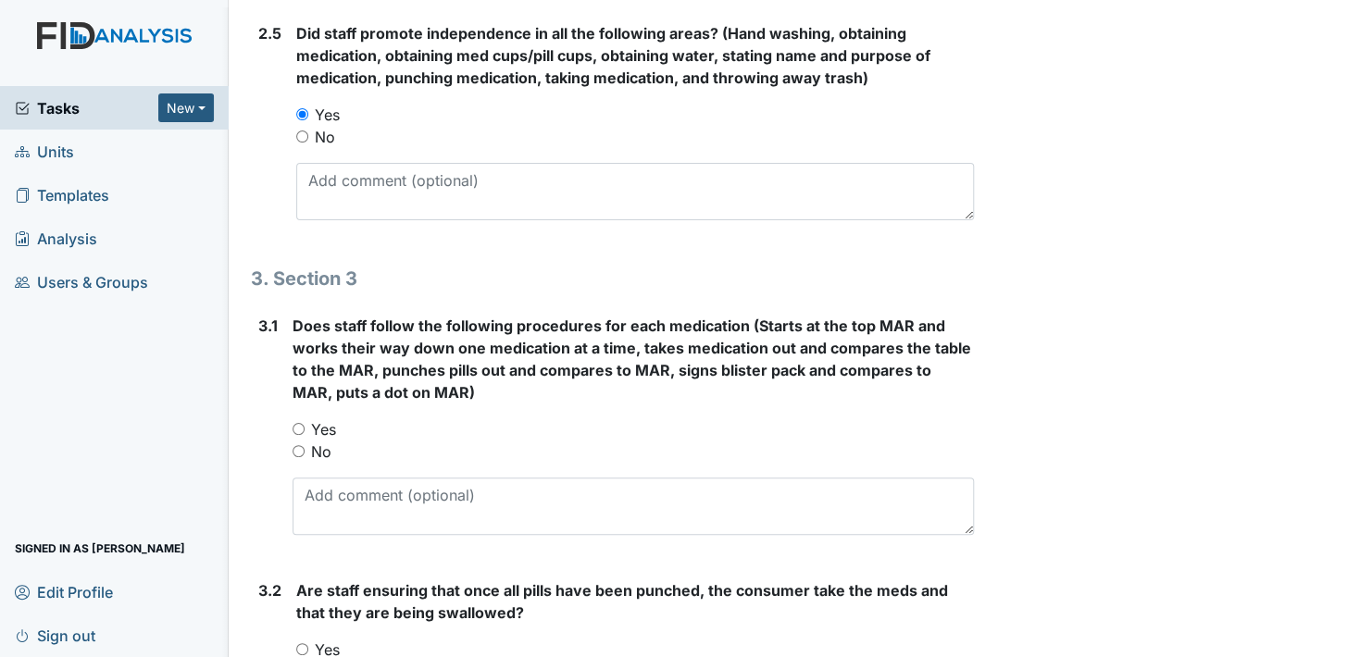
scroll to position [2129, 0]
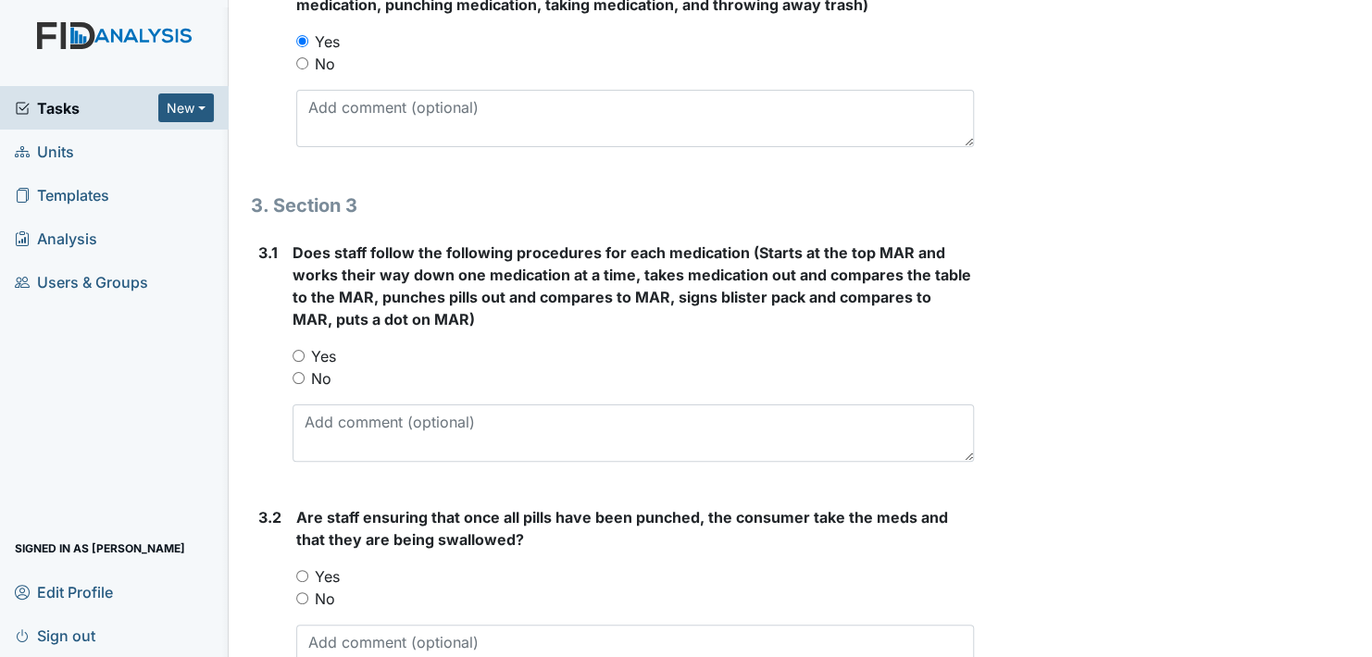
click at [295, 350] on input "Yes" at bounding box center [299, 356] width 12 height 12
radio input "true"
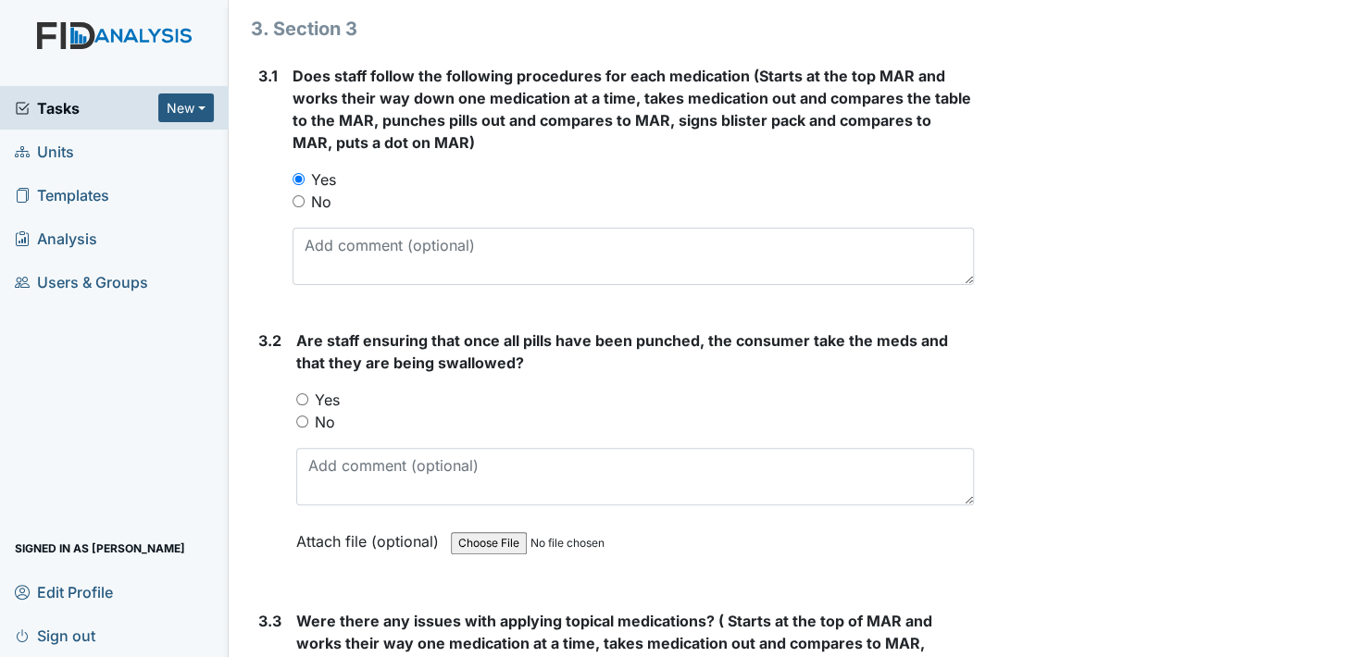
scroll to position [2407, 0]
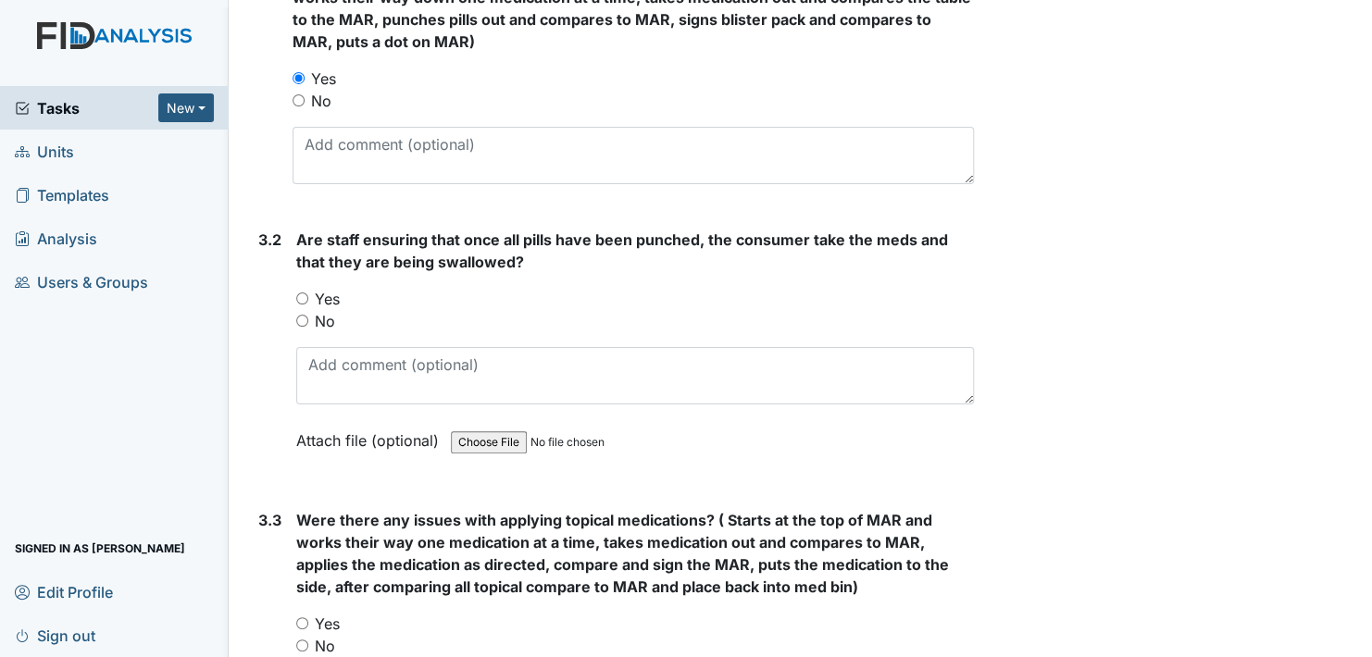
click at [301, 293] on input "Yes" at bounding box center [302, 299] width 12 height 12
radio input "true"
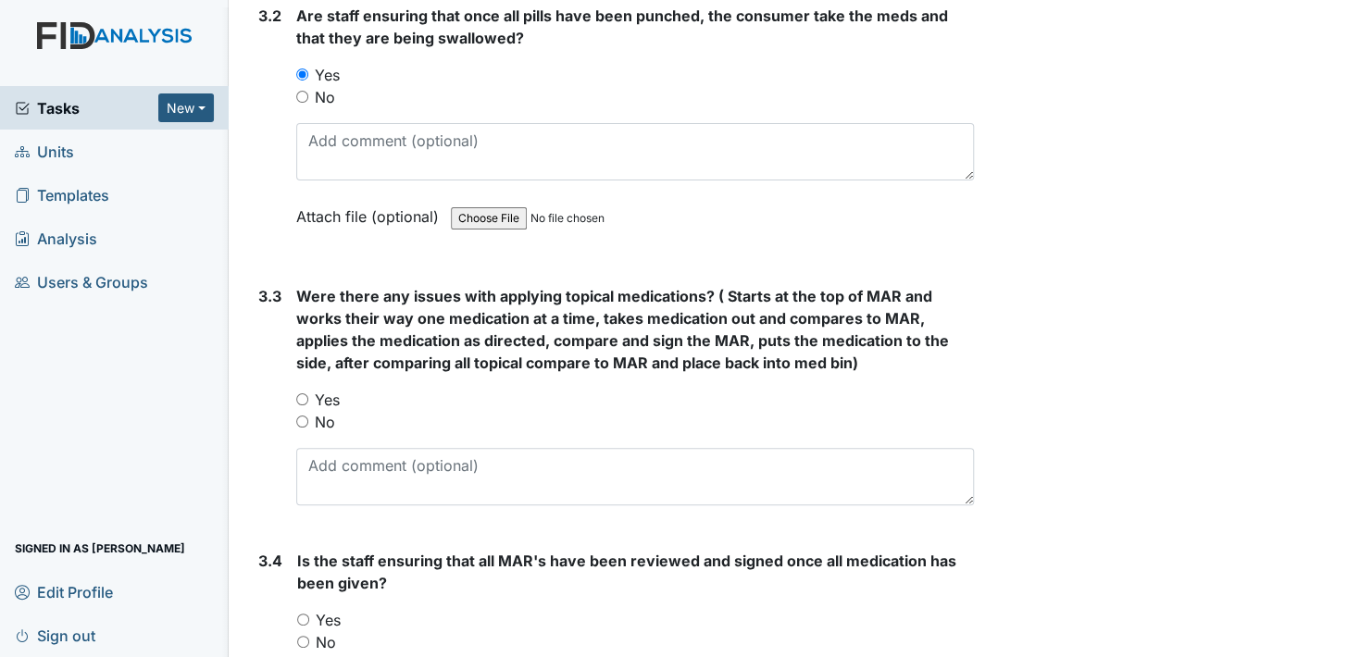
scroll to position [2685, 0]
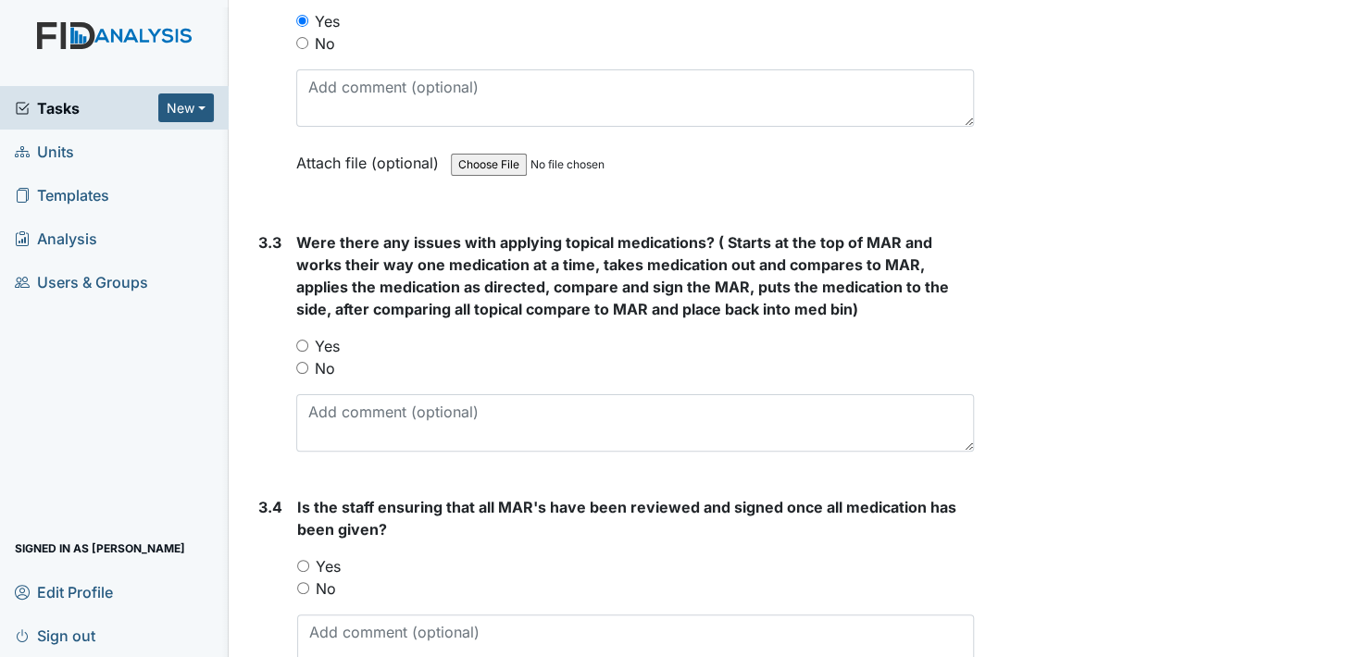
click at [301, 363] on input "No" at bounding box center [302, 368] width 12 height 12
radio input "true"
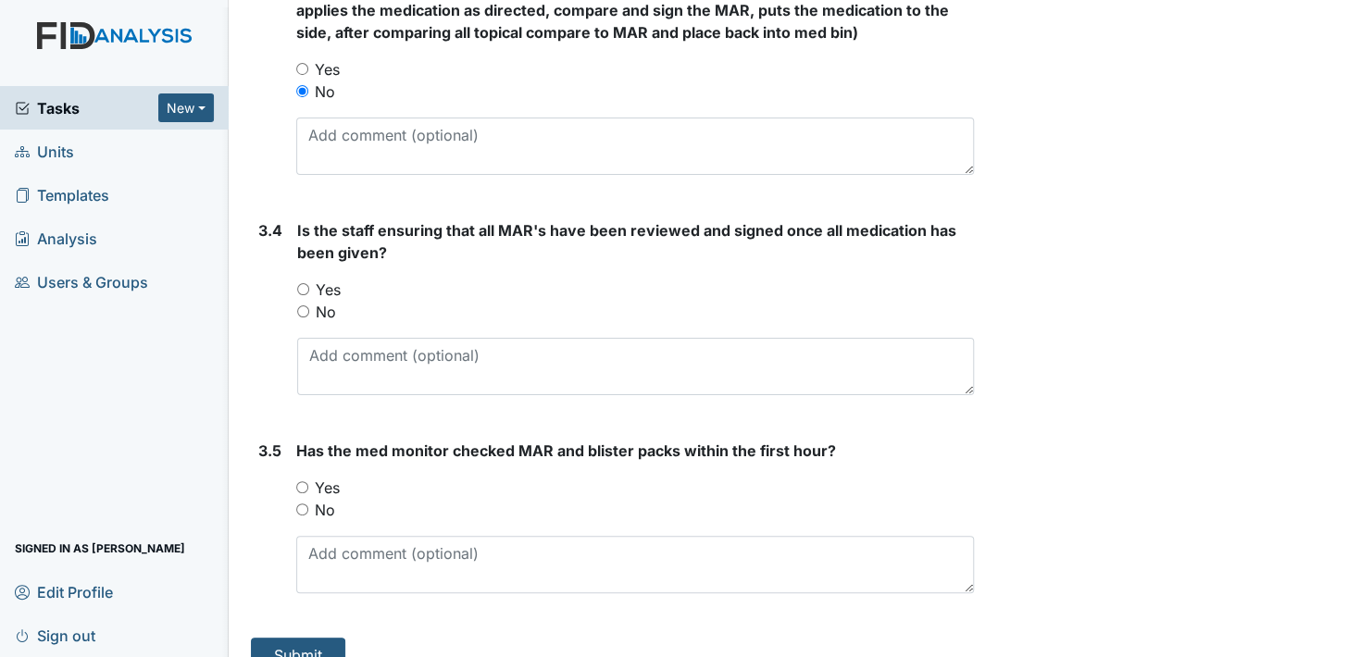
scroll to position [2962, 0]
click at [301, 282] on input "Yes" at bounding box center [303, 288] width 12 height 12
radio input "true"
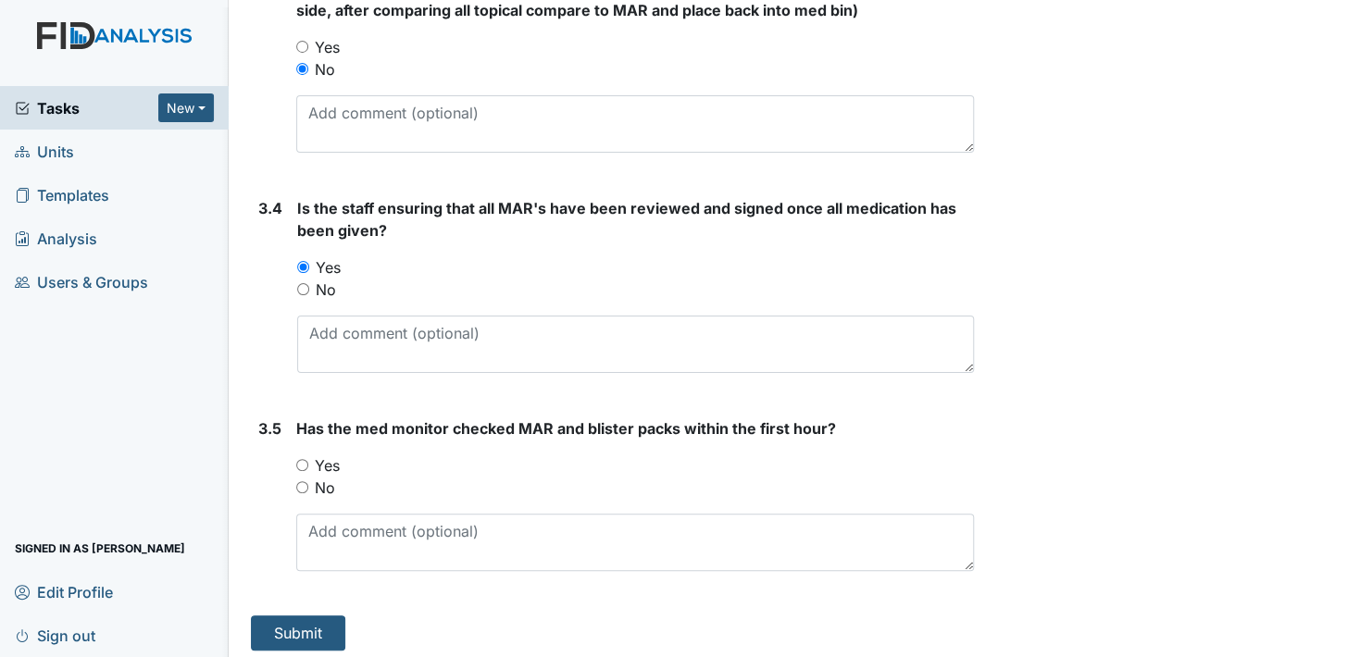
click at [300, 459] on input "Yes" at bounding box center [302, 465] width 12 height 12
radio input "true"
click at [307, 627] on button "Submit" at bounding box center [298, 633] width 94 height 35
